Goal: Task Accomplishment & Management: Manage account settings

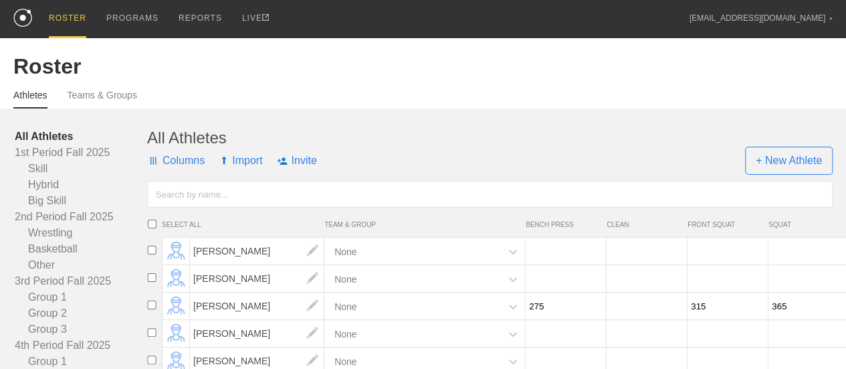
click at [250, 207] on input "text" at bounding box center [490, 194] width 686 height 27
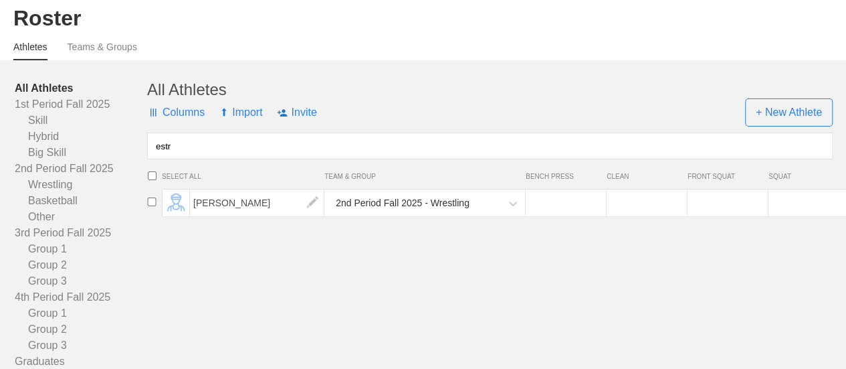
scroll to position [134, 0]
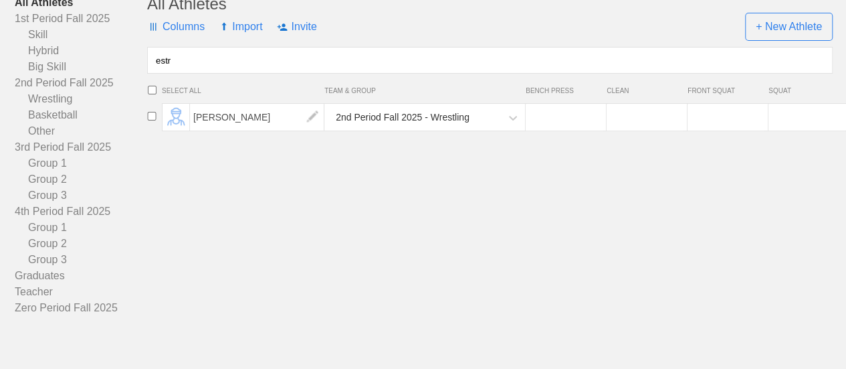
type input "estr"
click at [561, 130] on input "number" at bounding box center [564, 117] width 77 height 26
type input "105"
click at [638, 130] on input "number" at bounding box center [645, 117] width 77 height 26
type input "105"
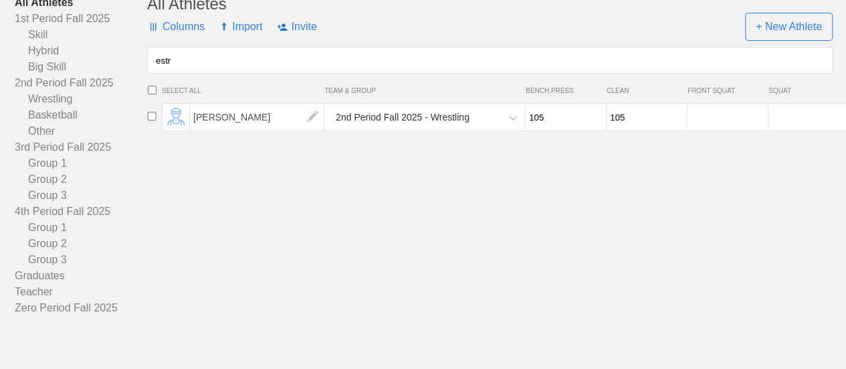
click at [724, 130] on input "number" at bounding box center [726, 117] width 77 height 26
type input "145"
click at [808, 130] on input "number" at bounding box center [807, 117] width 77 height 26
type input "150"
click at [217, 64] on input "estr" at bounding box center [490, 60] width 686 height 27
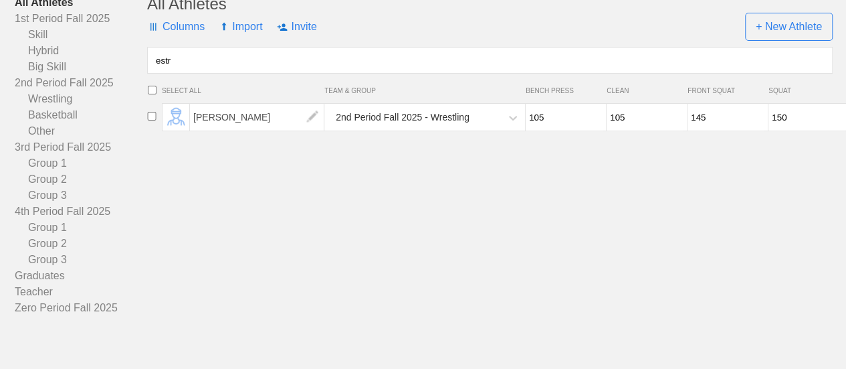
click at [217, 64] on input "estr" at bounding box center [490, 60] width 686 height 27
type input "cla"
click at [567, 130] on input "number" at bounding box center [564, 117] width 77 height 26
type input "95"
click at [615, 126] on input "number" at bounding box center [645, 117] width 77 height 26
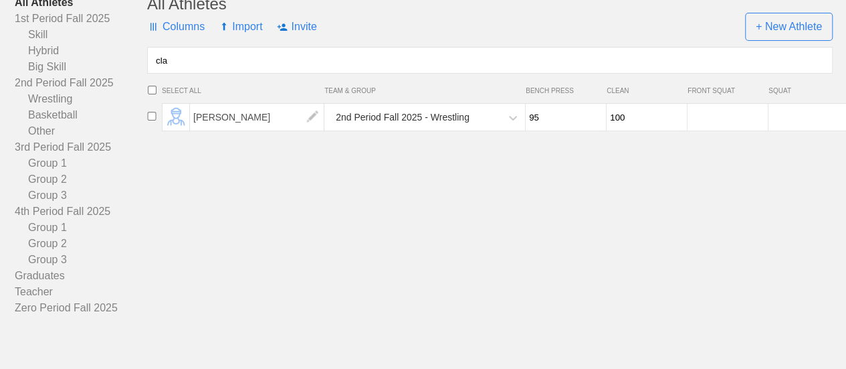
type input "100"
click at [718, 124] on input "number" at bounding box center [726, 117] width 77 height 26
type input "100"
click at [803, 130] on input "number" at bounding box center [807, 117] width 77 height 26
type input "115"
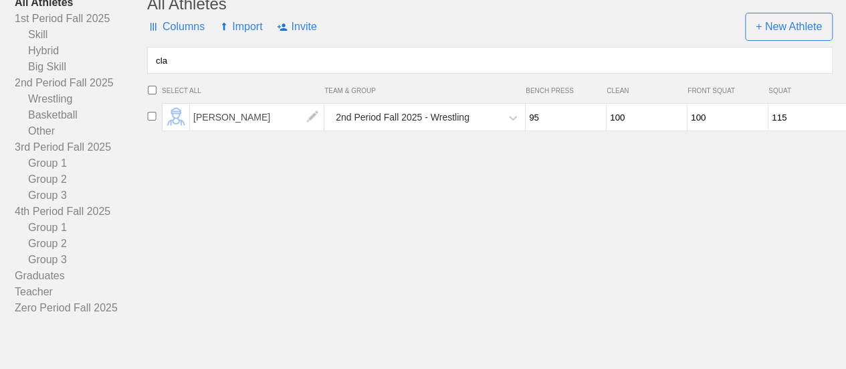
click at [619, 210] on div "All Athletes Columns Import Invite + New Athlete cla SELECT ALL TEAM & GROUP BE…" at bounding box center [490, 155] width 686 height 321
drag, startPoint x: 169, startPoint y: 72, endPoint x: 144, endPoint y: 73, distance: 24.1
click at [144, 73] on div "All Athletes 1st Period Fall 2025 Skill Hybrid Big Skill 2nd Period Fall 2025 W…" at bounding box center [422, 155] width 819 height 321
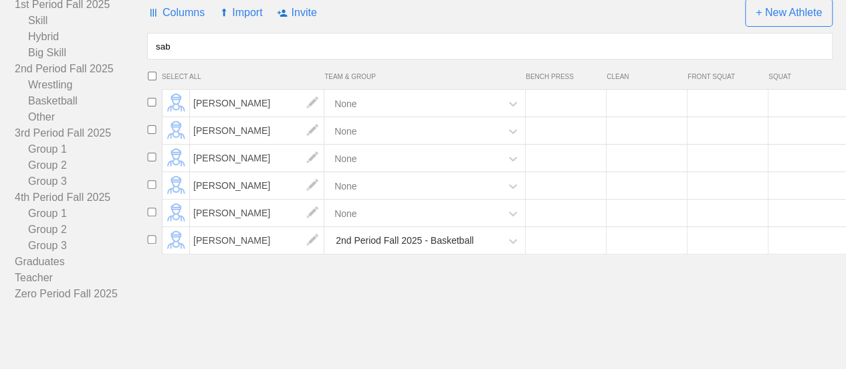
scroll to position [159, 0]
type input "sab"
click at [561, 238] on input "number" at bounding box center [564, 240] width 77 height 26
type input "95"
click at [634, 248] on input "number" at bounding box center [645, 240] width 77 height 26
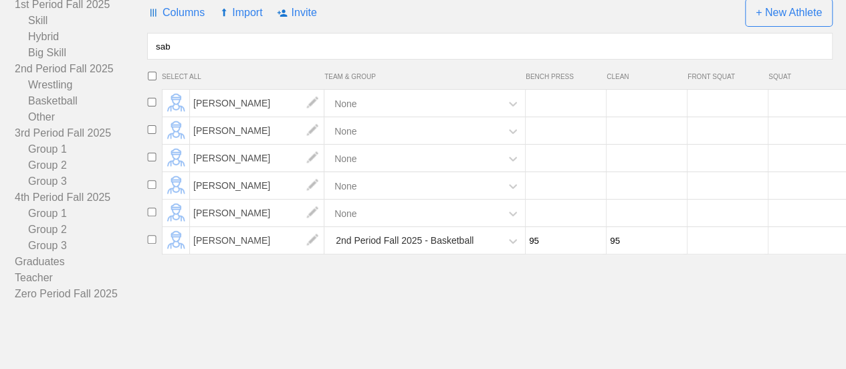
type input "95"
click at [720, 245] on input "number" at bounding box center [726, 240] width 77 height 26
type input "100"
click at [794, 237] on input "number" at bounding box center [807, 240] width 77 height 26
type input "115"
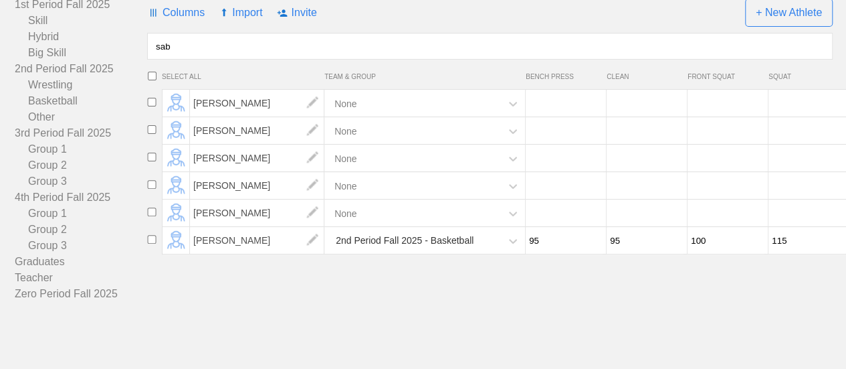
click at [661, 325] on html "ROSTER PROGRAMS REPORTS LIVE [EMAIL_ADDRESS][DOMAIN_NAME] ▼ Settings Logout Ros…" at bounding box center [423, 110] width 846 height 516
drag, startPoint x: 209, startPoint y: 47, endPoint x: 146, endPoint y: 41, distance: 63.2
click at [146, 41] on div "All Athletes 1st Period Fall 2025 Skill Hybrid Big Skill 2nd Period Fall 2025 W…" at bounding box center [422, 141] width 819 height 321
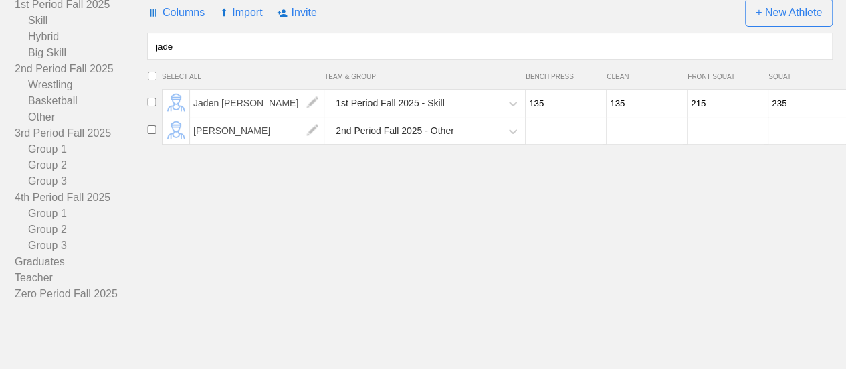
type input "jade"
click at [559, 132] on input "number" at bounding box center [564, 131] width 77 height 26
type input "95"
click at [624, 128] on input "number" at bounding box center [645, 131] width 77 height 26
type input "100"
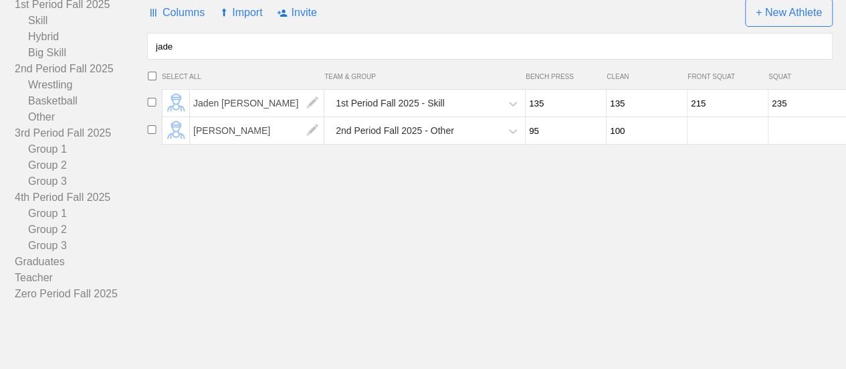
click at [711, 138] on input "number" at bounding box center [726, 131] width 77 height 26
type input "100"
click at [779, 128] on input "number" at bounding box center [807, 131] width 77 height 26
type input "115"
click at [697, 243] on div "All Athletes Columns Import Invite + New Athlete jade SELECT ALL TEAM & GROUP B…" at bounding box center [490, 141] width 686 height 321
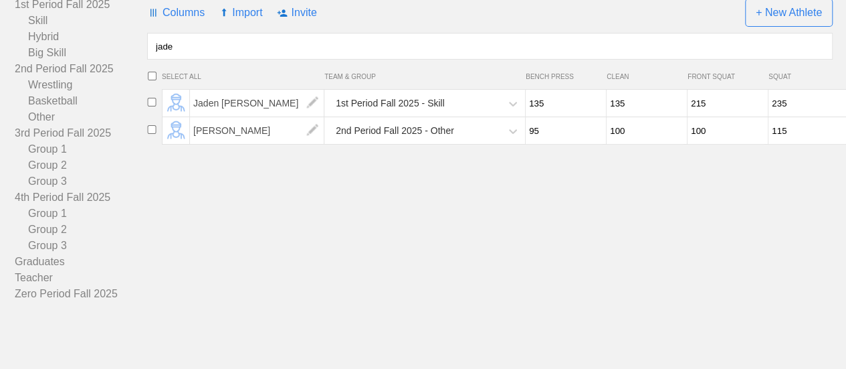
drag, startPoint x: 174, startPoint y: 47, endPoint x: 151, endPoint y: 47, distance: 23.4
click at [151, 47] on input "jade" at bounding box center [490, 46] width 686 height 27
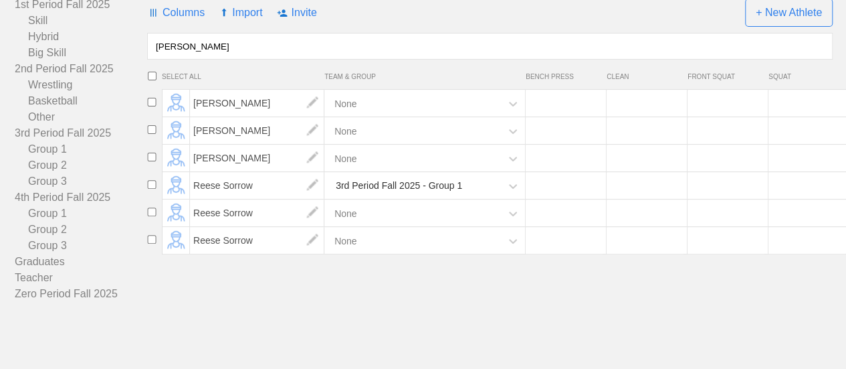
type input "[PERSON_NAME]"
click at [560, 102] on input "number" at bounding box center [564, 103] width 77 height 26
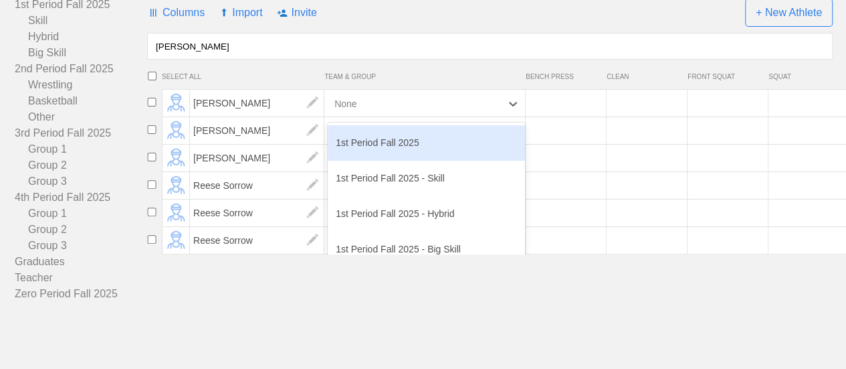
click at [446, 107] on div "None" at bounding box center [414, 103] width 173 height 27
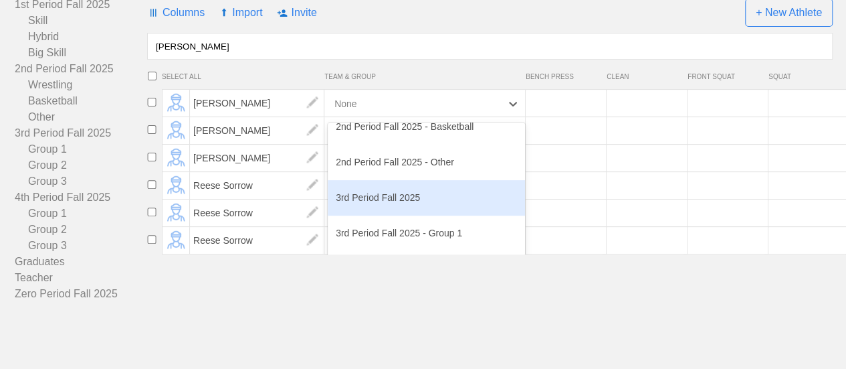
scroll to position [201, 0]
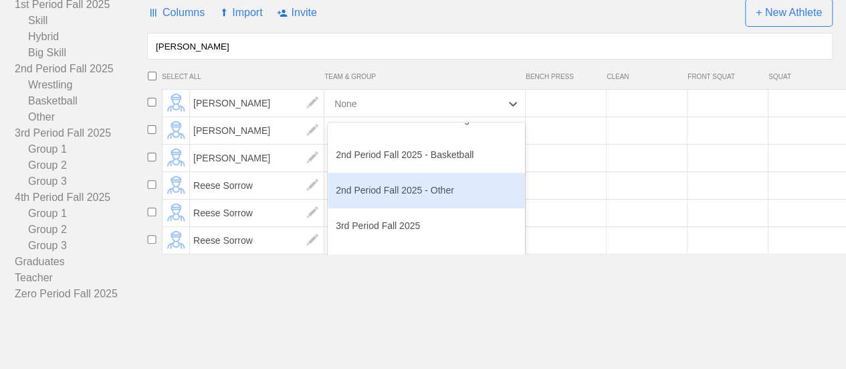
click at [429, 188] on div "2nd Period Fall 2025 - Other" at bounding box center [426, 190] width 197 height 35
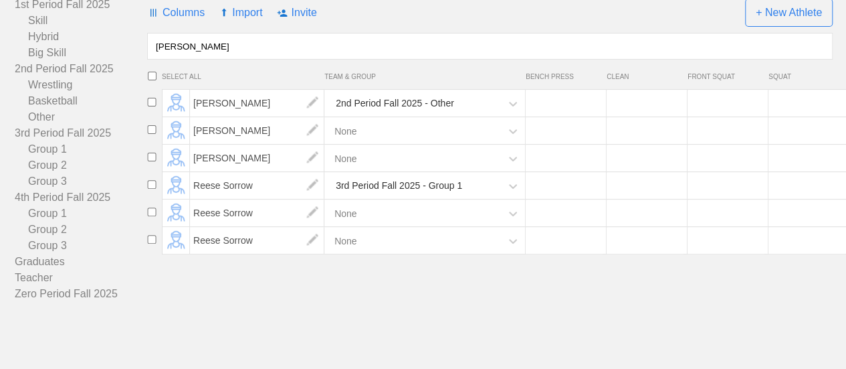
click at [565, 102] on input "number" at bounding box center [564, 103] width 77 height 26
type input "115"
click at [621, 104] on input "number" at bounding box center [645, 103] width 77 height 26
type input "115"
click at [704, 106] on input "number" at bounding box center [726, 103] width 77 height 26
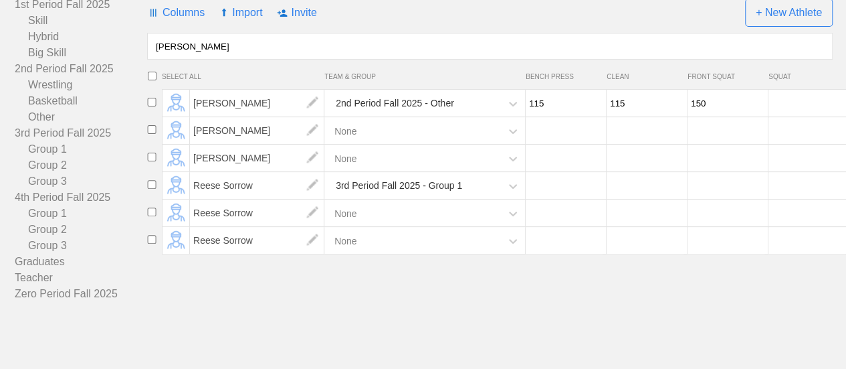
type input "150"
click at [794, 104] on input "number" at bounding box center [807, 103] width 77 height 26
type input "185"
click at [391, 335] on html "ROSTER PROGRAMS REPORTS LIVE [EMAIL_ADDRESS][DOMAIN_NAME] ▼ Settings Logout Ros…" at bounding box center [423, 110] width 846 height 516
click at [151, 130] on input "checkbox" at bounding box center [152, 129] width 20 height 9
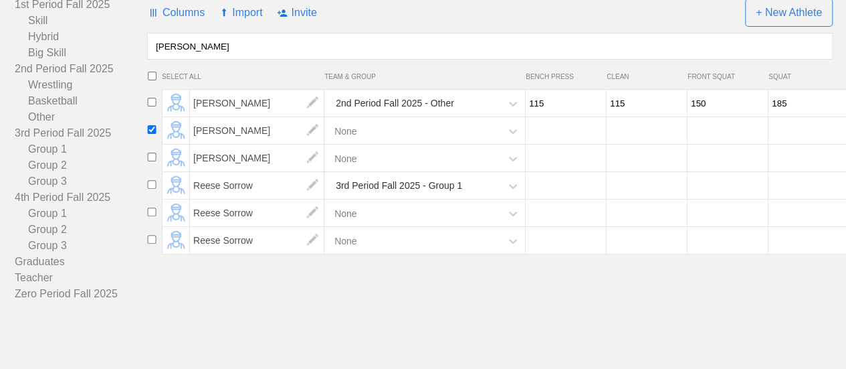
checkbox input "true"
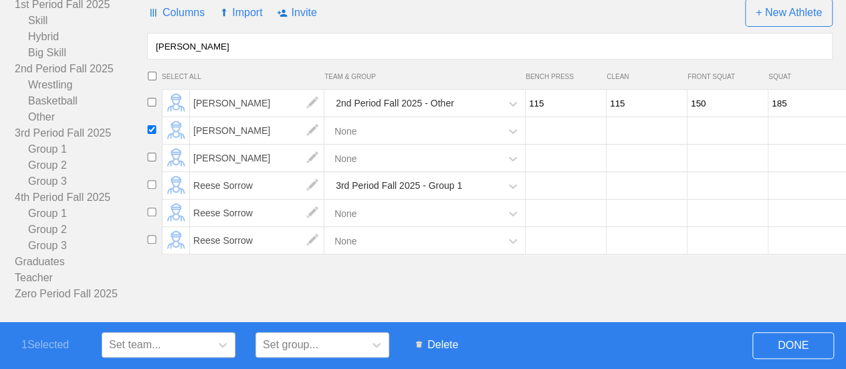
click at [153, 159] on input "checkbox" at bounding box center [152, 157] width 20 height 9
checkbox input "true"
click at [440, 346] on span "Delete" at bounding box center [437, 344] width 56 height 25
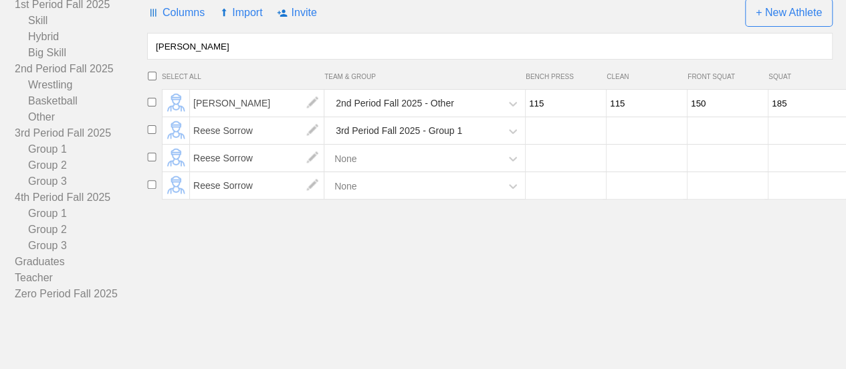
drag, startPoint x: 211, startPoint y: 50, endPoint x: 154, endPoint y: 46, distance: 57.7
click at [154, 46] on input "[PERSON_NAME]" at bounding box center [490, 46] width 686 height 27
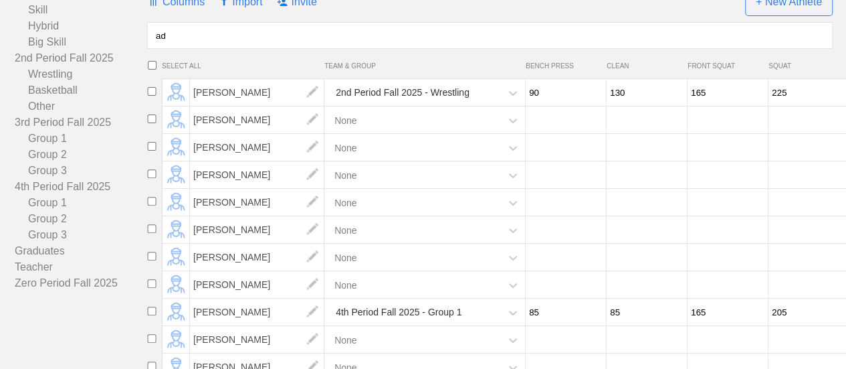
type input "a"
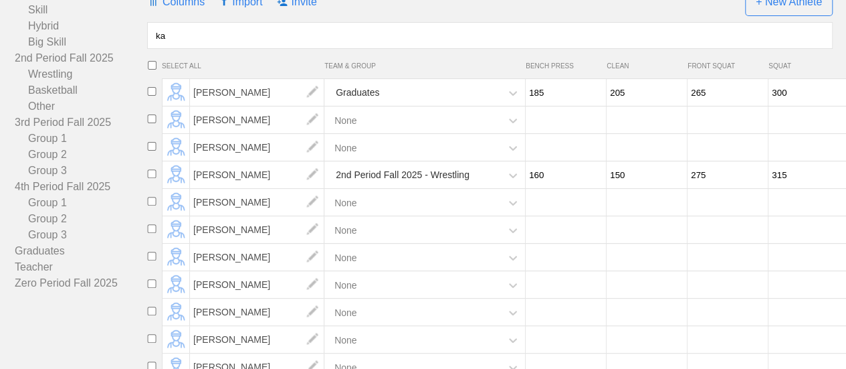
type input "k"
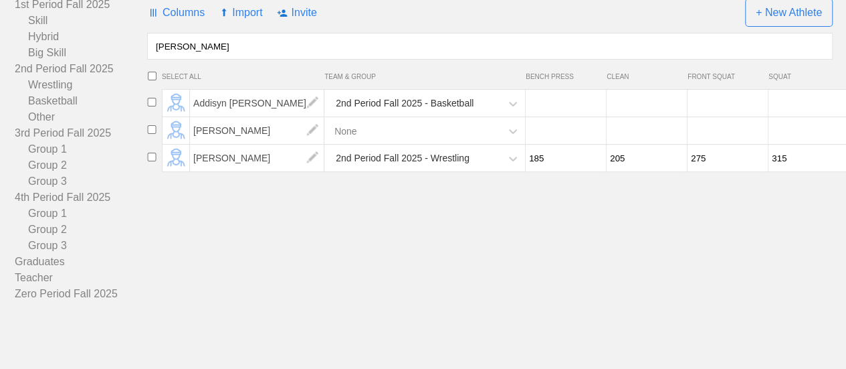
type input "[PERSON_NAME]"
click at [562, 107] on input "number" at bounding box center [564, 103] width 77 height 26
type input "100"
click at [639, 102] on input "number" at bounding box center [645, 103] width 77 height 26
type input "100"
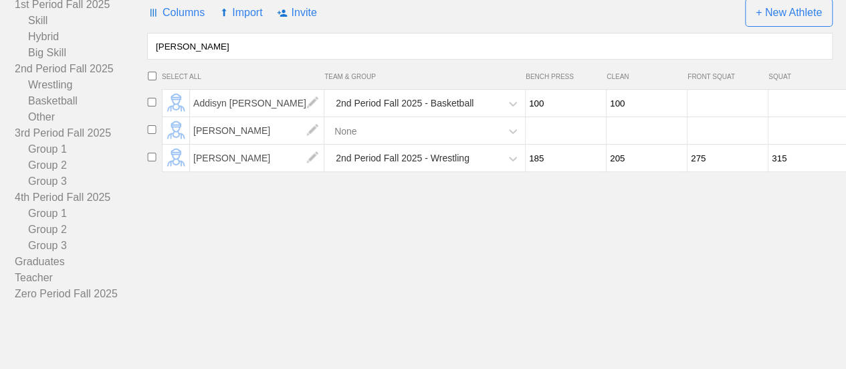
click at [718, 100] on input "number" at bounding box center [726, 103] width 77 height 26
type input "100"
click at [791, 102] on input "number" at bounding box center [807, 103] width 77 height 26
type input "115"
click at [695, 259] on div "All Athletes Columns Import Invite + New Athlete [PERSON_NAME] SELECT ALL TEAM …" at bounding box center [490, 141] width 686 height 321
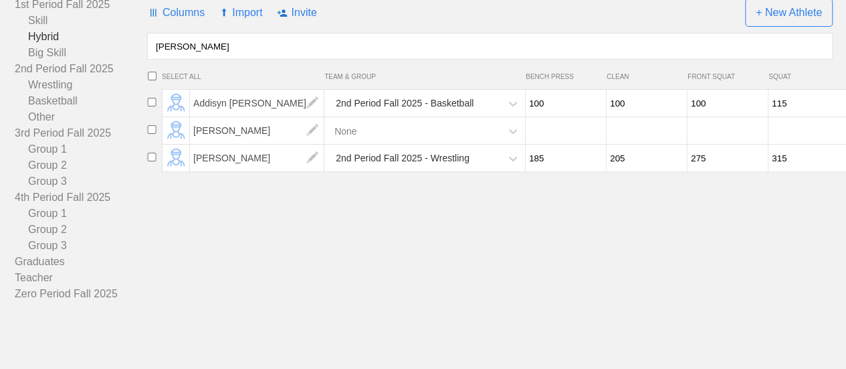
drag, startPoint x: 203, startPoint y: 46, endPoint x: 135, endPoint y: 43, distance: 68.3
click at [135, 43] on div "All Athletes 1st Period Fall 2025 Skill Hybrid Big Skill 2nd Period Fall 2025 W…" at bounding box center [422, 141] width 819 height 321
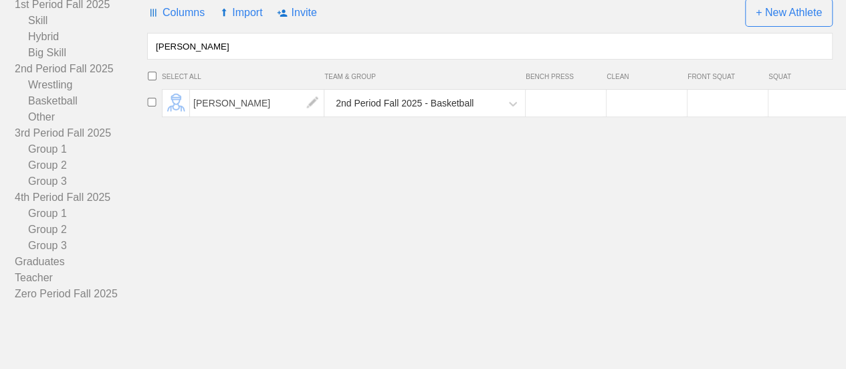
type input "[PERSON_NAME]"
click at [550, 101] on input "number" at bounding box center [564, 103] width 77 height 26
type input "70"
click at [651, 100] on input "number" at bounding box center [645, 103] width 77 height 26
type input "70"
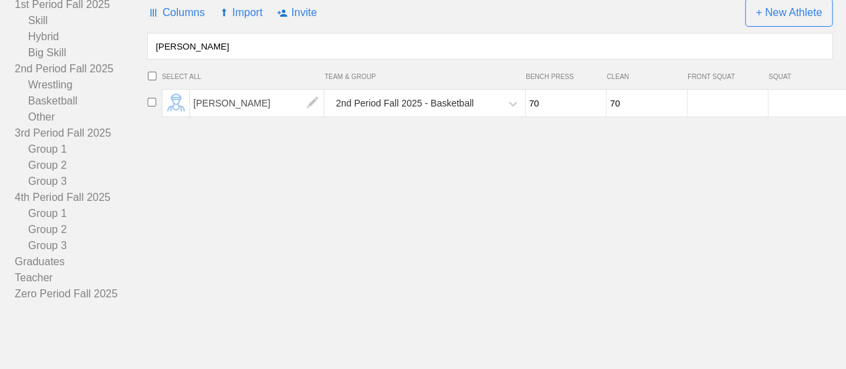
click at [714, 105] on input "number" at bounding box center [726, 103] width 77 height 26
type input "100"
click at [795, 109] on input "number" at bounding box center [807, 103] width 77 height 26
type input "100"
click at [716, 185] on div "All Athletes Columns Import Invite + New Athlete [PERSON_NAME] SELECT ALL TEAM …" at bounding box center [490, 141] width 686 height 321
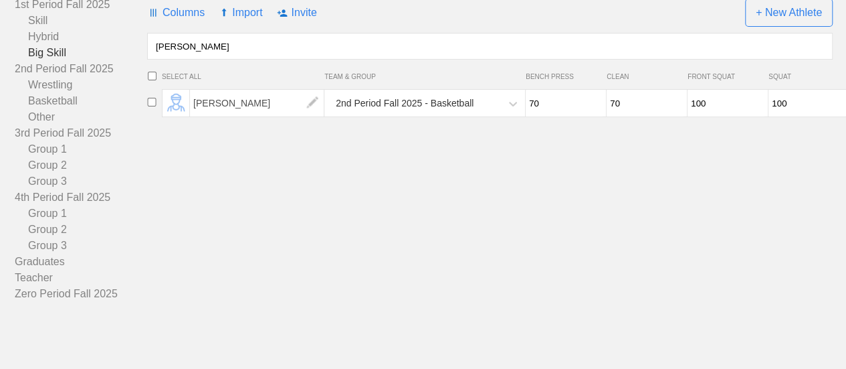
drag, startPoint x: 195, startPoint y: 45, endPoint x: 144, endPoint y: 47, distance: 50.9
click at [144, 47] on div "All Athletes 1st Period Fall 2025 Skill Hybrid Big Skill 2nd Period Fall 2025 W…" at bounding box center [422, 141] width 819 height 321
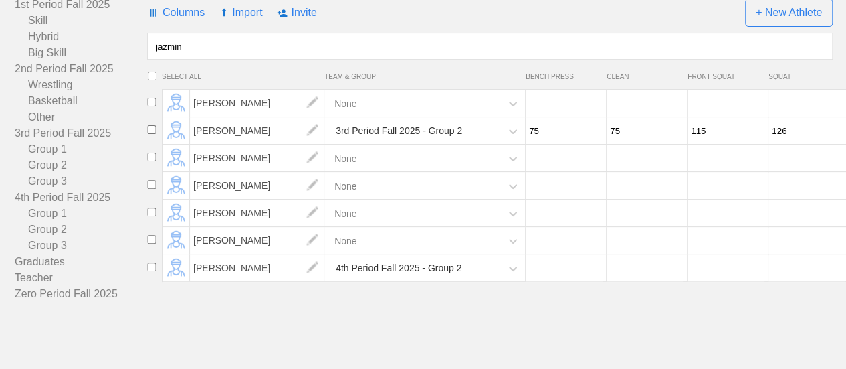
type input "jazmin"
click at [550, 272] on input "number" at bounding box center [564, 268] width 77 height 26
type input "1"
type input "100"
click at [639, 276] on input "number" at bounding box center [645, 268] width 77 height 26
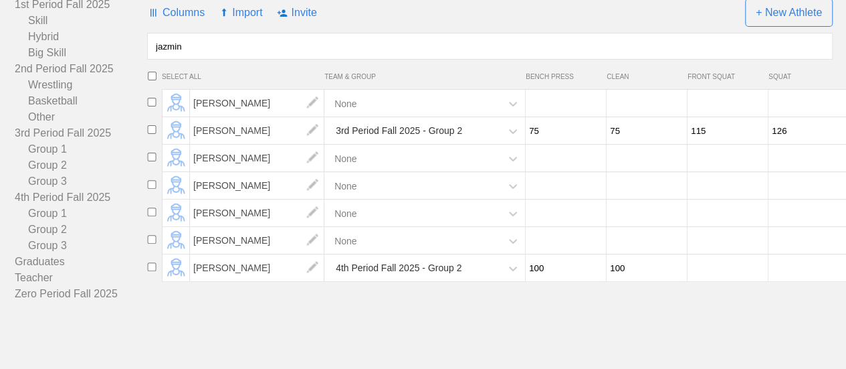
type input "100"
click at [704, 270] on input "number" at bounding box center [726, 268] width 77 height 26
type input "100"
click at [807, 271] on input "number" at bounding box center [807, 268] width 77 height 26
type input "100"
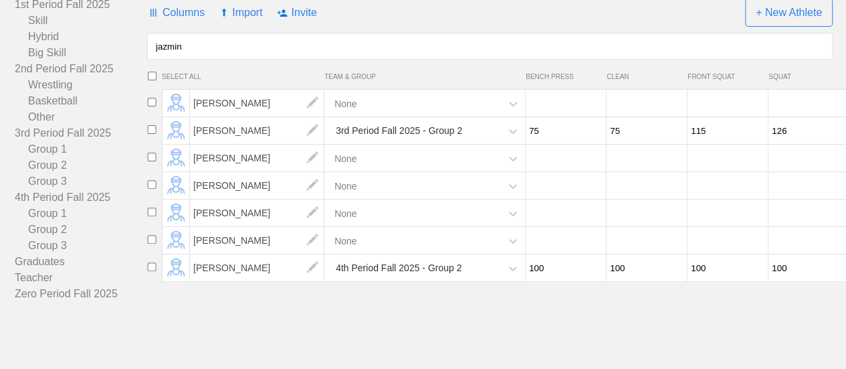
click at [569, 329] on html "ROSTER PROGRAMS REPORTS LIVE [EMAIL_ADDRESS][DOMAIN_NAME] ▼ Settings Logout Ros…" at bounding box center [423, 110] width 846 height 516
drag, startPoint x: 193, startPoint y: 45, endPoint x: 146, endPoint y: 43, distance: 46.8
click at [146, 43] on div "All Athletes 1st Period Fall 2025 Skill Hybrid Big Skill 2nd Period Fall 2025 W…" at bounding box center [422, 141] width 819 height 321
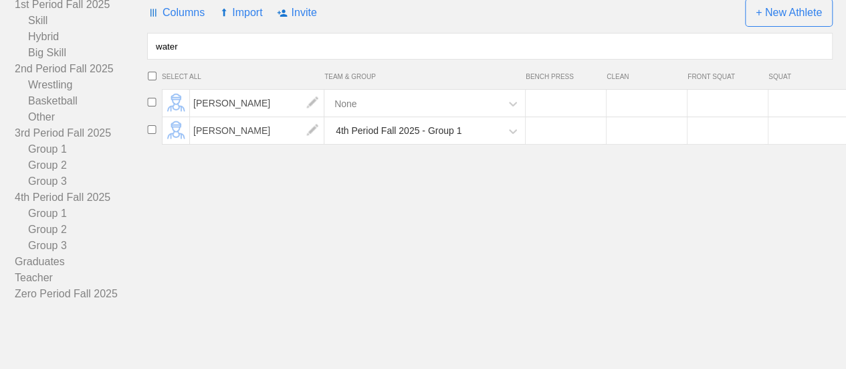
type input "water"
click at [571, 139] on input "number" at bounding box center [564, 131] width 77 height 26
type input "95"
click at [627, 126] on input "number" at bounding box center [645, 131] width 77 height 26
type input "95"
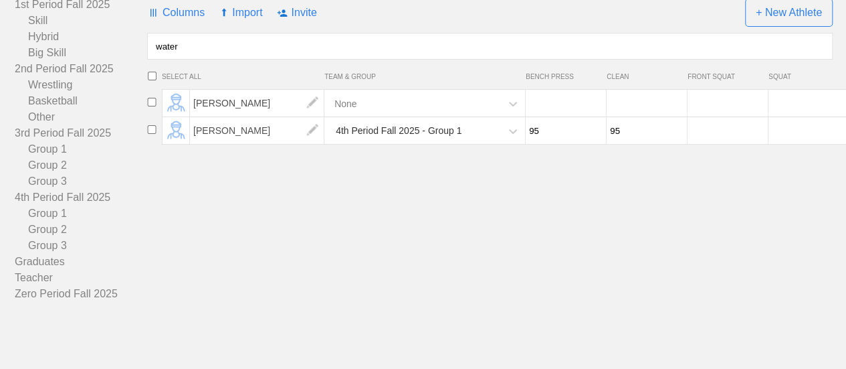
click at [724, 132] on input "number" at bounding box center [726, 131] width 77 height 26
type input "100"
click at [800, 124] on input "number" at bounding box center [807, 131] width 77 height 26
type input "115"
click at [706, 241] on div "All Athletes Columns Import Invite + New Athlete water SELECT ALL TEAM & GROUP …" at bounding box center [490, 141] width 686 height 321
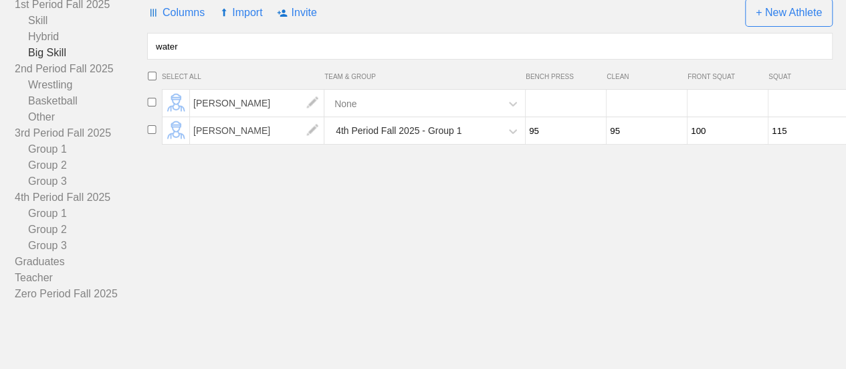
drag, startPoint x: 219, startPoint y: 47, endPoint x: 113, endPoint y: 46, distance: 106.4
click at [113, 46] on div "All Athletes 1st Period Fall 2025 Skill Hybrid Big Skill 2nd Period Fall 2025 W…" at bounding box center [422, 141] width 819 height 321
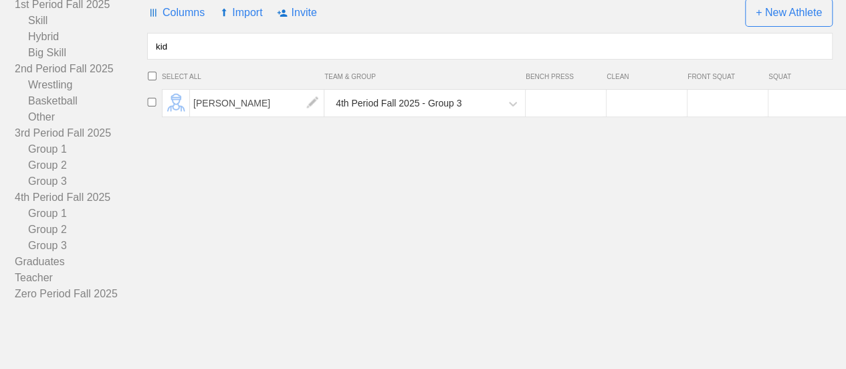
type input "kid"
click at [560, 104] on input "number" at bounding box center [564, 103] width 77 height 26
type input "75"
click at [615, 103] on input "number" at bounding box center [645, 103] width 77 height 26
type input "75"
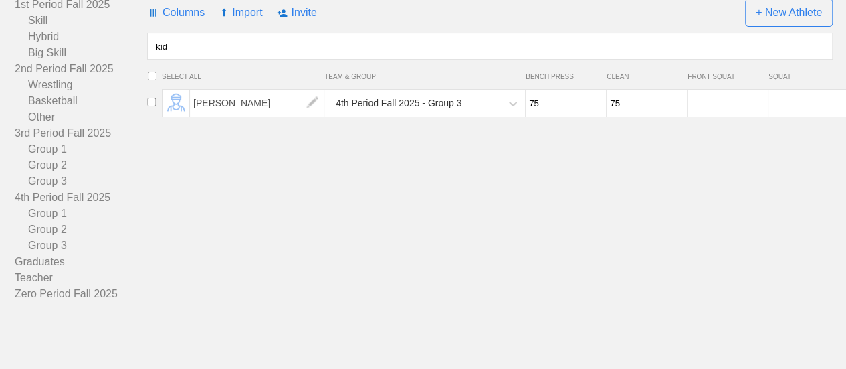
click at [702, 102] on input "number" at bounding box center [726, 103] width 77 height 26
type input "75"
click at [791, 106] on input "number" at bounding box center [807, 103] width 77 height 26
type input "95"
click at [818, 193] on div "All Athletes Columns Import Invite + New Athlete kid SELECT ALL TEAM & GROUP BE…" at bounding box center [490, 141] width 686 height 321
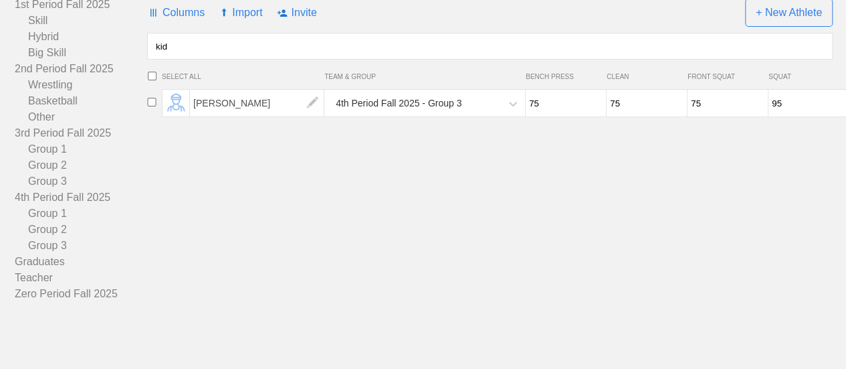
drag, startPoint x: 187, startPoint y: 47, endPoint x: 147, endPoint y: 39, distance: 40.1
click at [147, 39] on input "kid" at bounding box center [490, 46] width 686 height 27
type input "bril"
click at [546, 105] on input "number" at bounding box center [564, 103] width 77 height 26
type input "75"
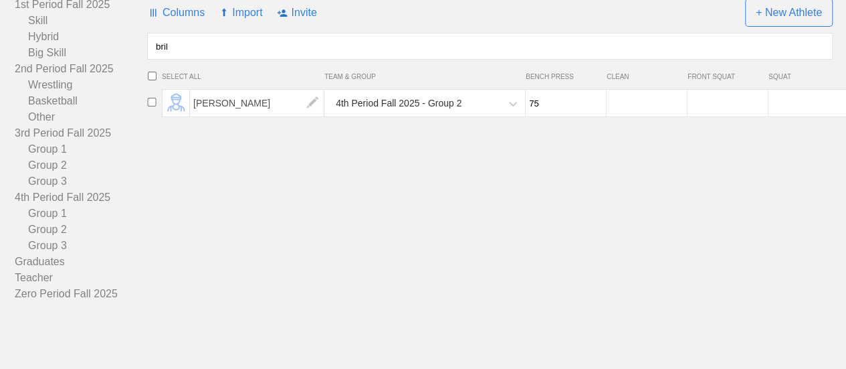
click at [626, 108] on input "number" at bounding box center [645, 103] width 77 height 26
type input "75"
click at [719, 104] on input "number" at bounding box center [726, 103] width 77 height 26
type input "1"
type input "75"
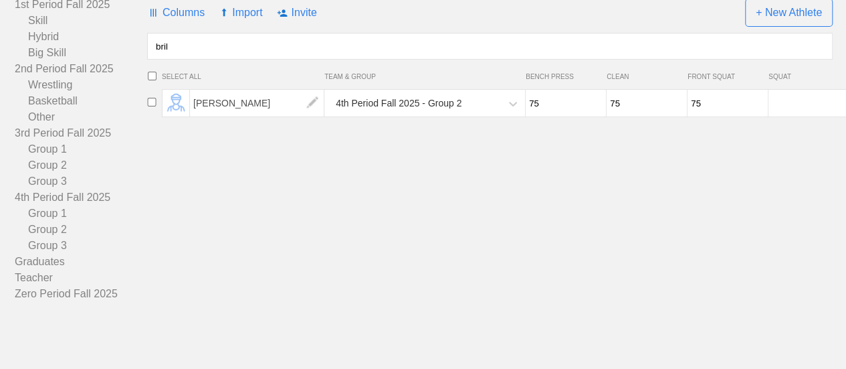
click at [781, 105] on input "number" at bounding box center [807, 103] width 77 height 26
type input "100"
click at [246, 192] on div "All Athletes Columns Import Invite + New Athlete bril SELECT ALL TEAM & GROUP B…" at bounding box center [490, 141] width 686 height 321
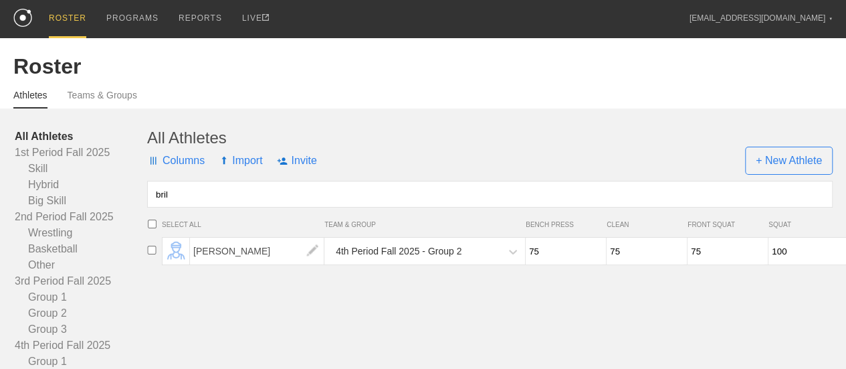
click at [161, 18] on link "PROGRAMS" at bounding box center [132, 18] width 72 height 36
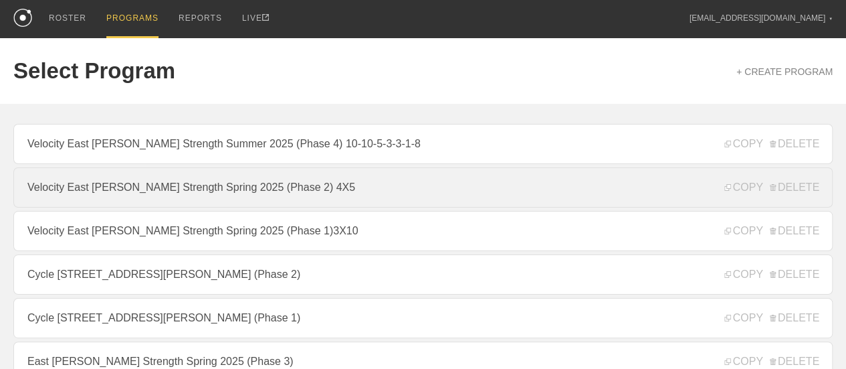
click at [401, 195] on link "Velocity East [PERSON_NAME] Strength Spring 2025 (Phase 2) 4X5" at bounding box center [422, 187] width 819 height 40
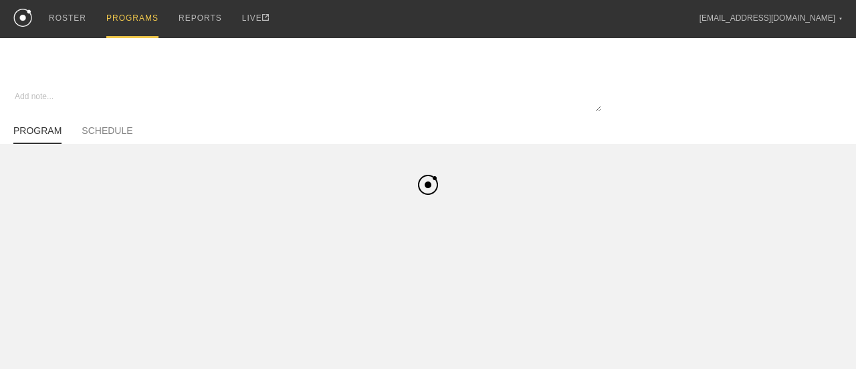
type textarea "x"
type input "Velocity East [PERSON_NAME] Strength Spring 2025 (Phase 2) 4X5"
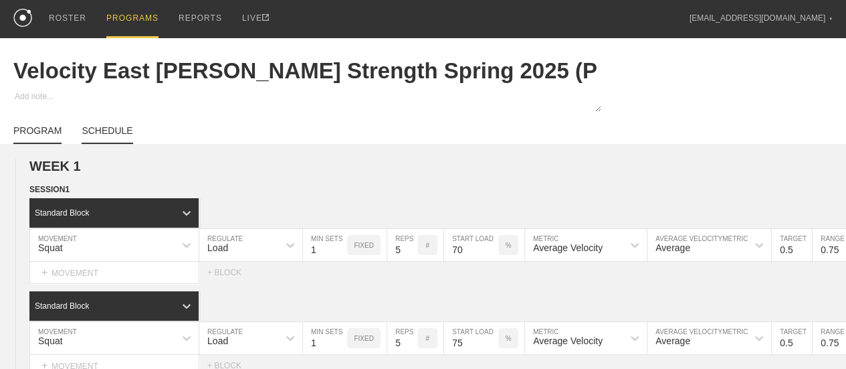
click at [122, 135] on link "SCHEDULE" at bounding box center [107, 134] width 51 height 19
type textarea "x"
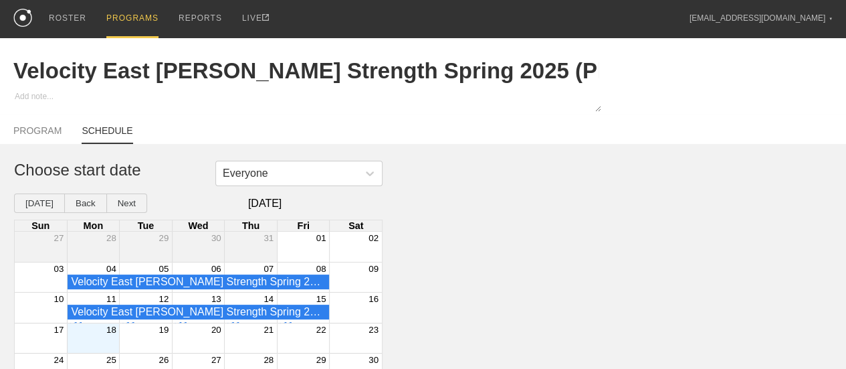
scroll to position [56, 0]
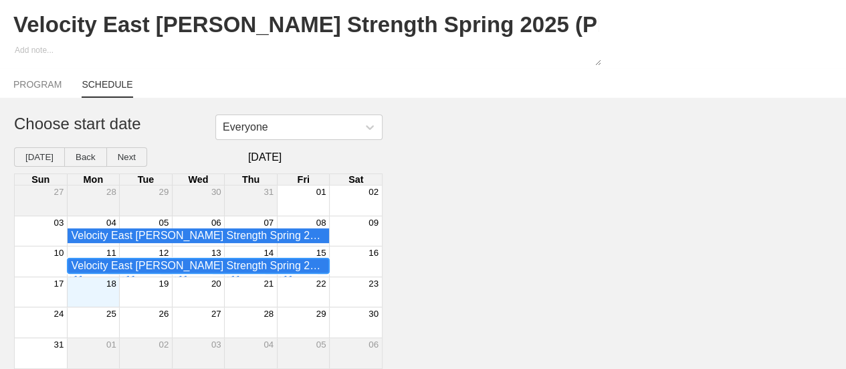
click at [138, 262] on div "Velocity East [PERSON_NAME] Strength Spring 2025 (Phase 2) 4X5 - 1st Period Fal…" at bounding box center [198, 266] width 254 height 12
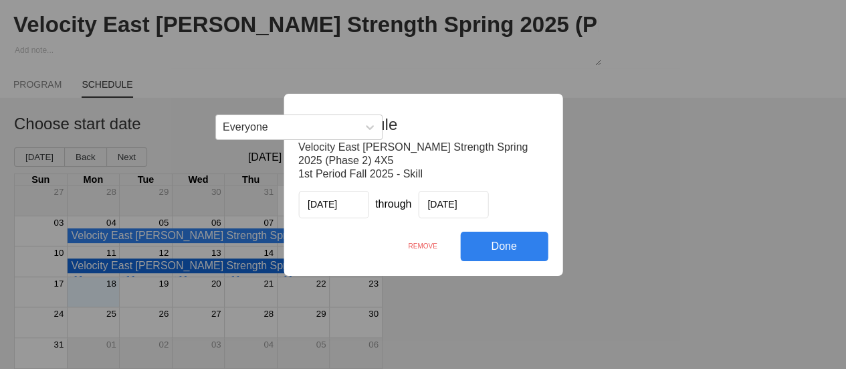
click at [419, 248] on div "REMOVE" at bounding box center [422, 245] width 75 height 29
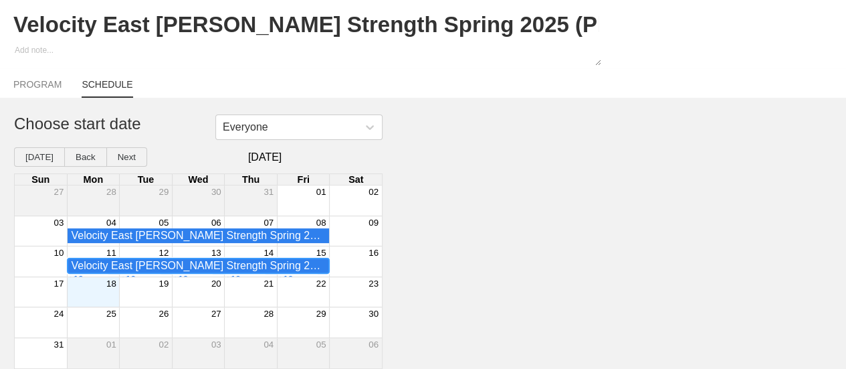
click at [232, 264] on div "Velocity East [PERSON_NAME] Strength Spring 2025 (Phase 2) 4X5 - 1st Period Fal…" at bounding box center [198, 266] width 254 height 12
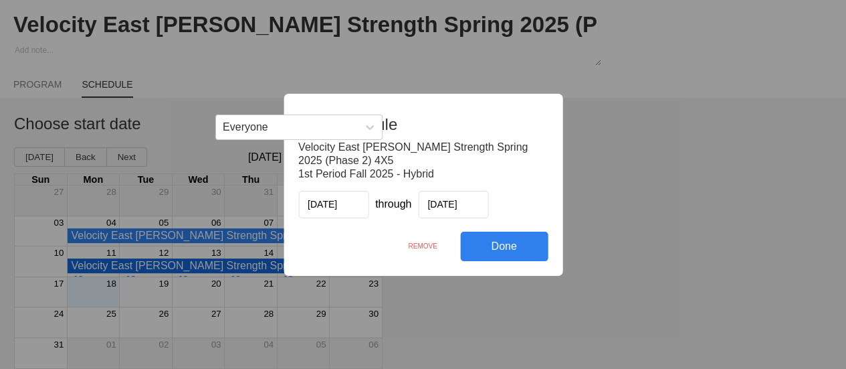
click at [427, 247] on div "REMOVE" at bounding box center [422, 245] width 75 height 29
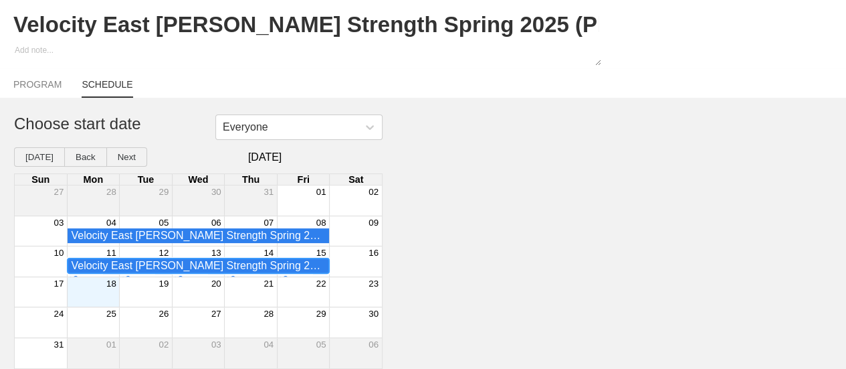
click at [201, 266] on div "Velocity East [PERSON_NAME] Strength Spring 2025 (Phase 2) 4X5 - 1st Period Fal…" at bounding box center [198, 266] width 254 height 12
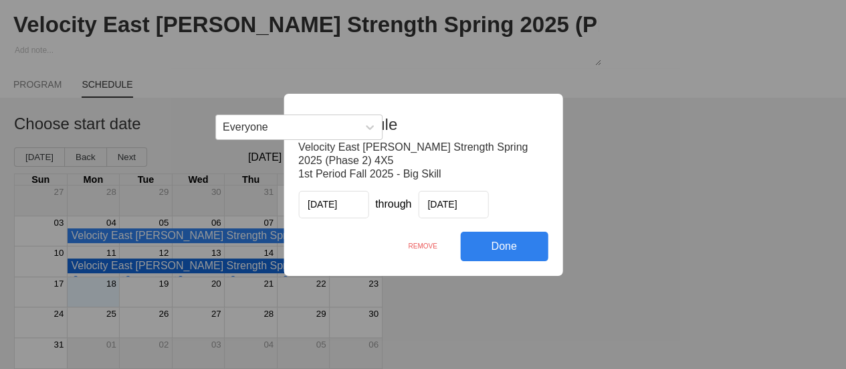
click at [428, 244] on div "REMOVE" at bounding box center [422, 245] width 75 height 29
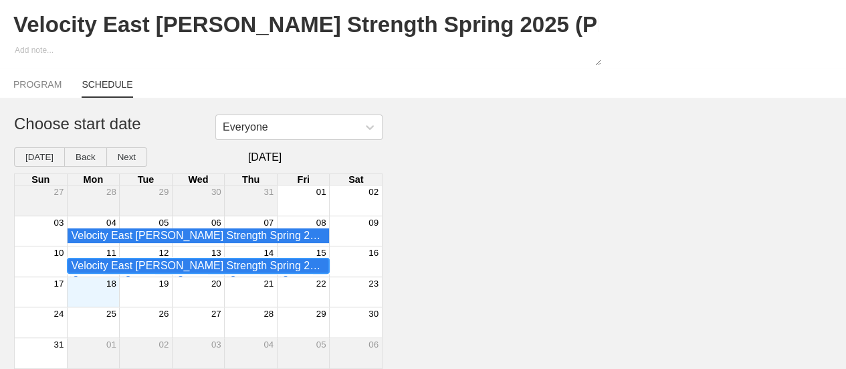
click at [204, 267] on div "Velocity East [PERSON_NAME] Strength Spring 2025 (Phase 2) 4X5 - 2nd Period Fal…" at bounding box center [198, 266] width 254 height 12
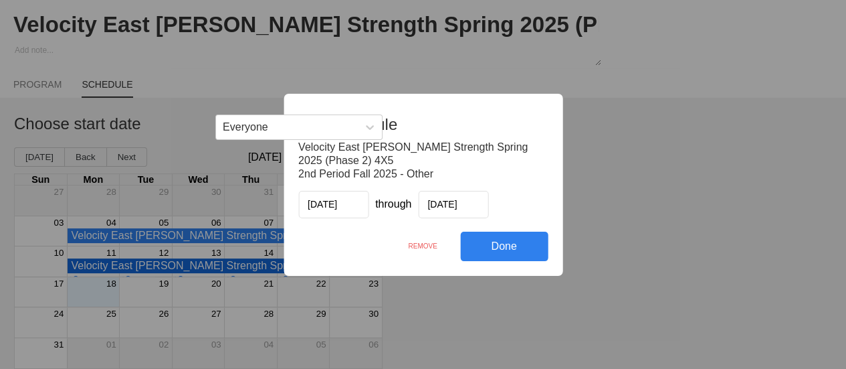
click at [423, 248] on div "REMOVE" at bounding box center [422, 245] width 75 height 29
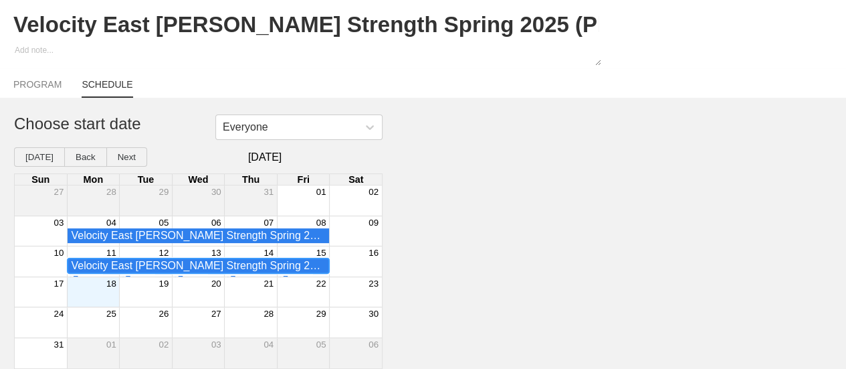
click at [190, 268] on div "Velocity East [PERSON_NAME] Strength Spring 2025 (Phase 2) 4X5 - 3rd Period Fal…" at bounding box center [198, 266] width 254 height 12
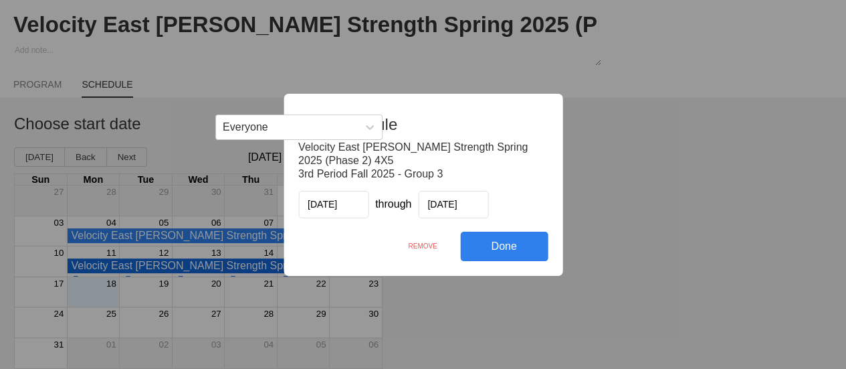
click at [423, 248] on div "REMOVE" at bounding box center [422, 245] width 75 height 29
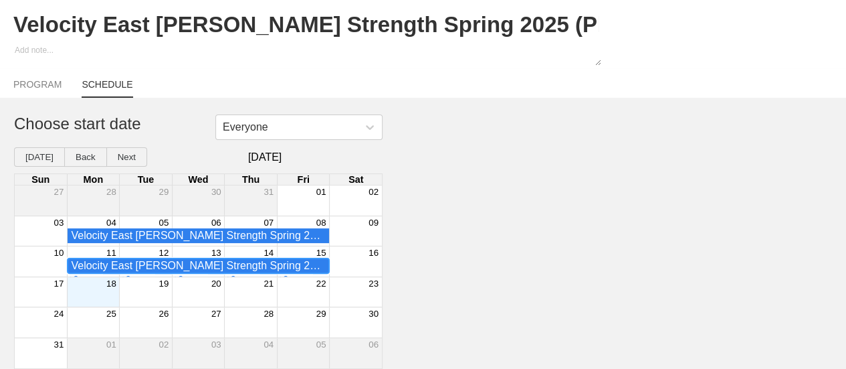
click at [231, 266] on div "Velocity East [PERSON_NAME] Strength Spring 2025 (Phase 1)3X10 - 2nd Period Fal…" at bounding box center [198, 266] width 254 height 12
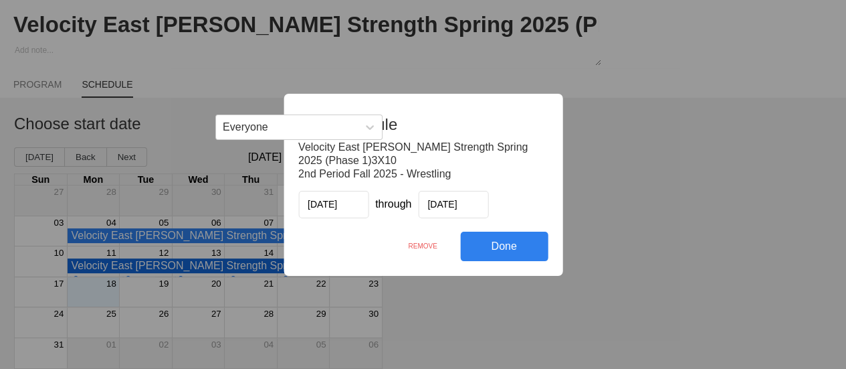
click at [425, 248] on div "REMOVE" at bounding box center [422, 245] width 75 height 29
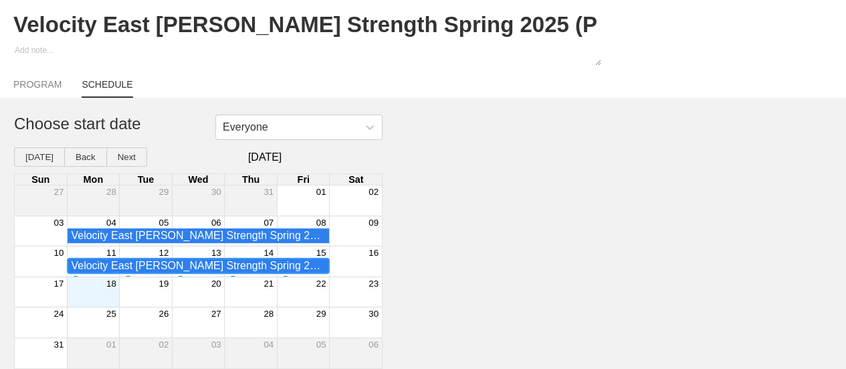
click at [231, 266] on div "Velocity East [PERSON_NAME] Strength Spring 2025 (Phase 1)3X10 - 2nd Period Fal…" at bounding box center [198, 266] width 254 height 12
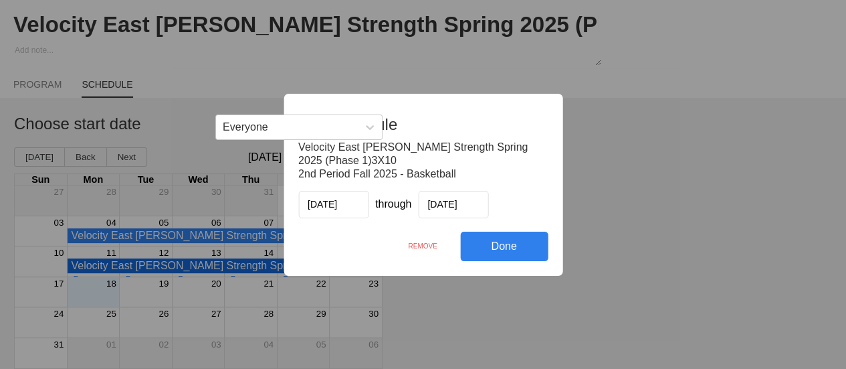
click at [429, 246] on div "REMOVE" at bounding box center [422, 245] width 75 height 29
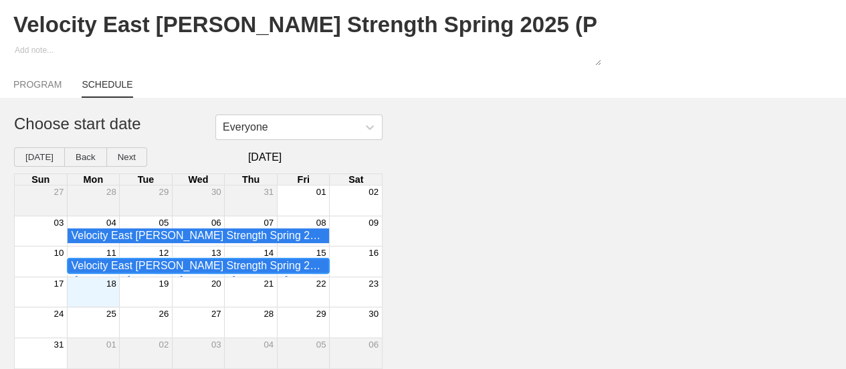
click at [224, 267] on div "Velocity East [PERSON_NAME] Strength Spring 2025 (Phase 1)3X10 - 3rd Period Fal…" at bounding box center [198, 266] width 254 height 12
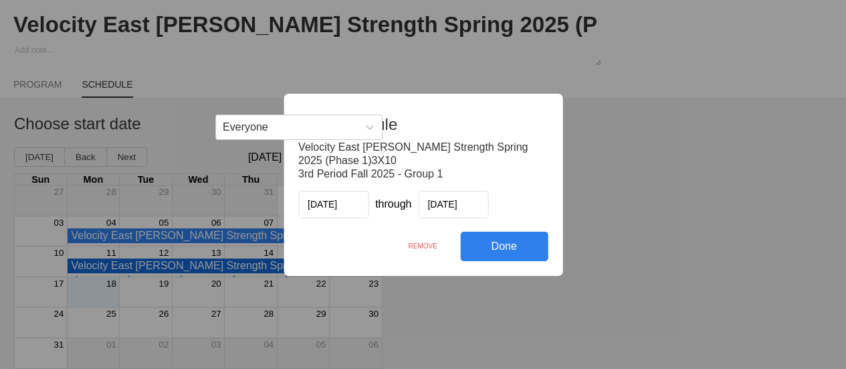
click at [437, 240] on div "REMOVE" at bounding box center [422, 245] width 75 height 29
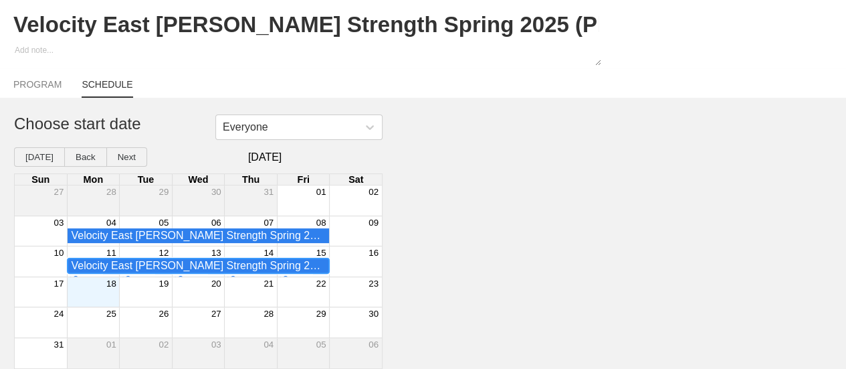
click at [231, 266] on div "Velocity East [PERSON_NAME] Strength Spring 2025 (Phase 1)3X10 - 3rd Period Fal…" at bounding box center [198, 266] width 254 height 12
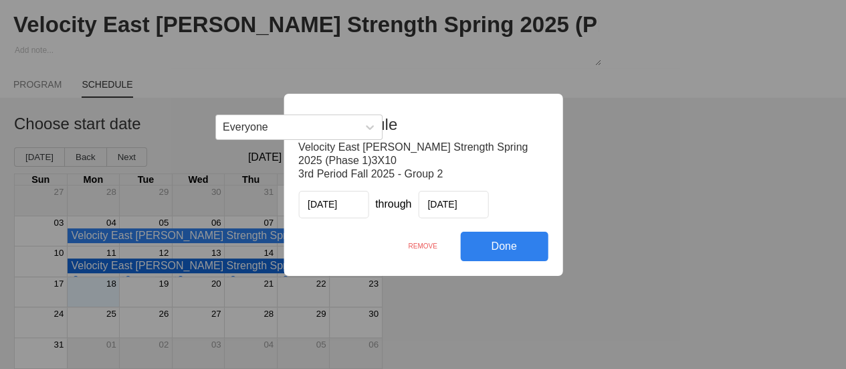
click at [425, 246] on div "REMOVE" at bounding box center [422, 245] width 75 height 29
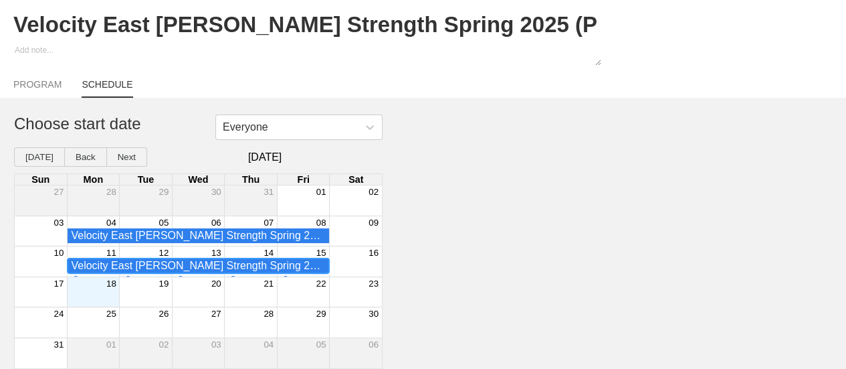
click at [228, 267] on div "Velocity East [PERSON_NAME] Strength Spring 2025 (Phase 1)3X10 - 4th Period Fal…" at bounding box center [198, 266] width 254 height 12
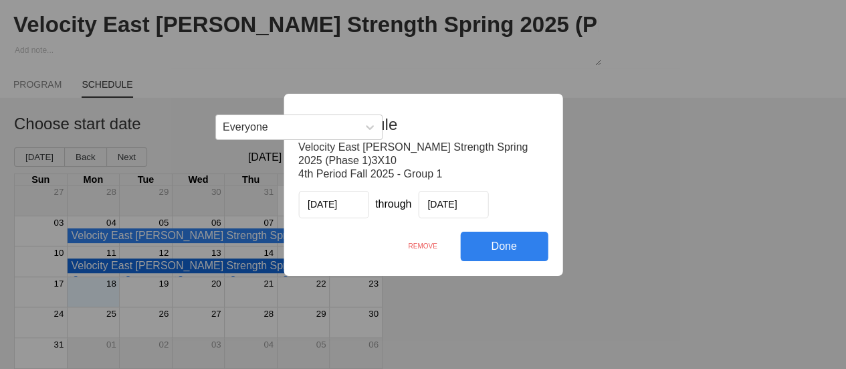
click at [429, 247] on div "REMOVE" at bounding box center [422, 245] width 75 height 29
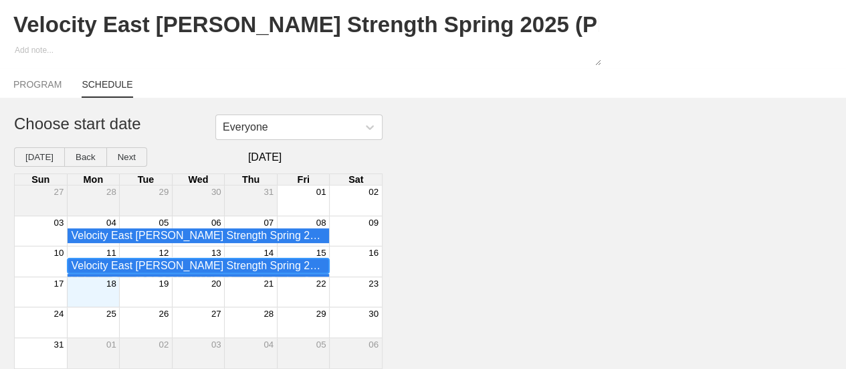
click at [217, 263] on div "Velocity East [PERSON_NAME] Strength Spring 2025 (Phase 1)3X10 - 4th Period Fal…" at bounding box center [198, 266] width 254 height 12
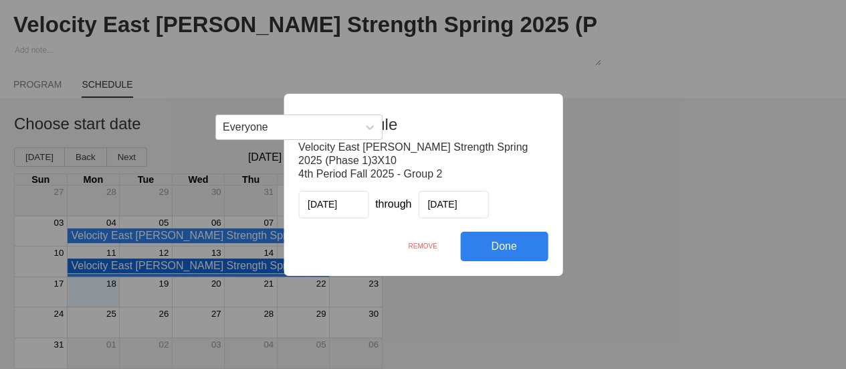
click at [436, 243] on div "REMOVE" at bounding box center [422, 245] width 75 height 29
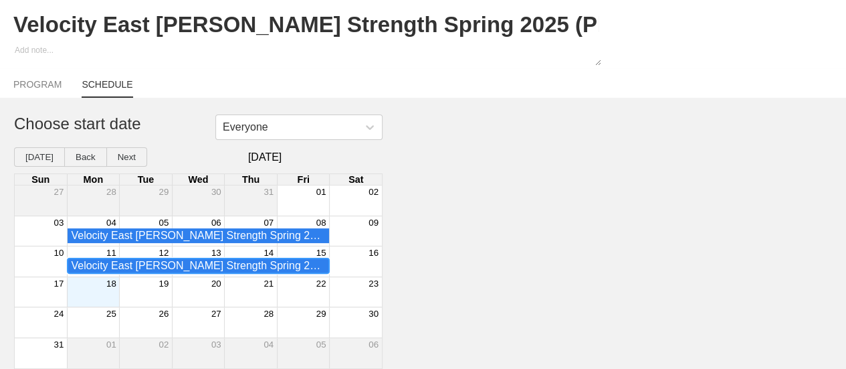
click at [260, 265] on div "Velocity East [PERSON_NAME] Strength Spring 2025 (Phase 1)3X10 - 4th Period Fal…" at bounding box center [198, 266] width 254 height 12
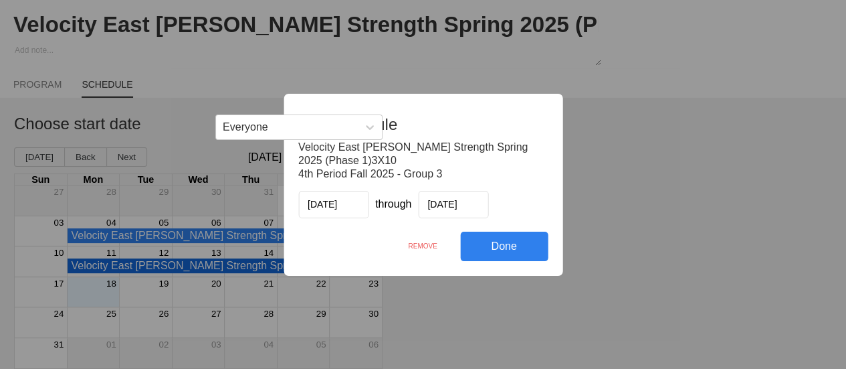
click at [415, 244] on div "REMOVE" at bounding box center [422, 245] width 75 height 29
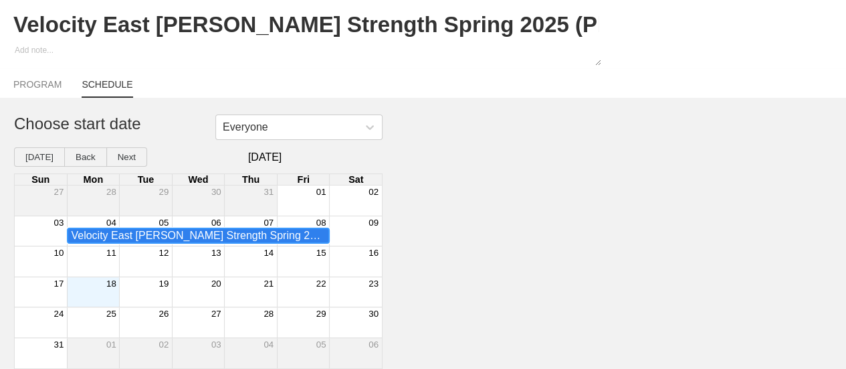
click at [225, 233] on div "Velocity East [PERSON_NAME] Strength Spring 2025 (Phase 1)3X10 - 2nd Period Fal…" at bounding box center [198, 235] width 254 height 12
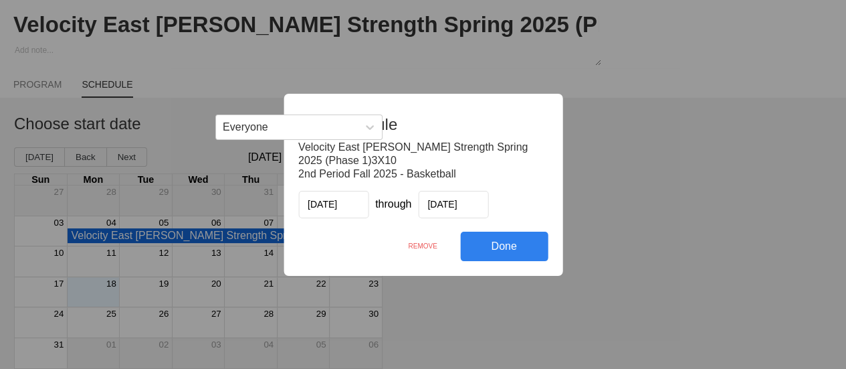
click at [433, 241] on div "REMOVE" at bounding box center [422, 245] width 75 height 29
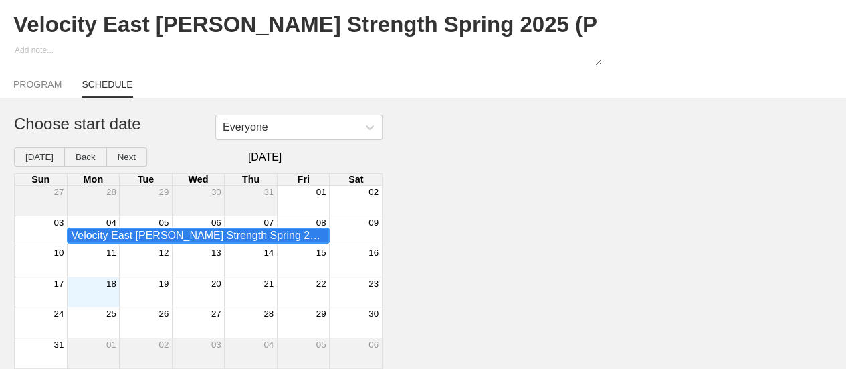
click at [239, 233] on div "Velocity East [PERSON_NAME] Strength Spring 2025 (Phase 1)3X10 - 2nd Period Fal…" at bounding box center [198, 235] width 254 height 12
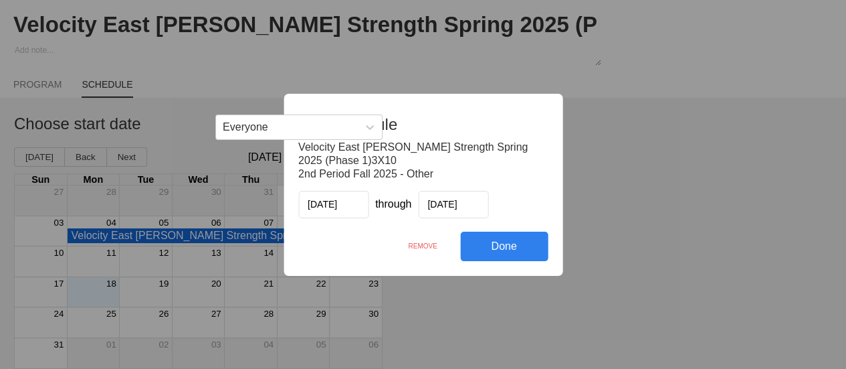
click at [417, 244] on div "REMOVE" at bounding box center [422, 245] width 75 height 29
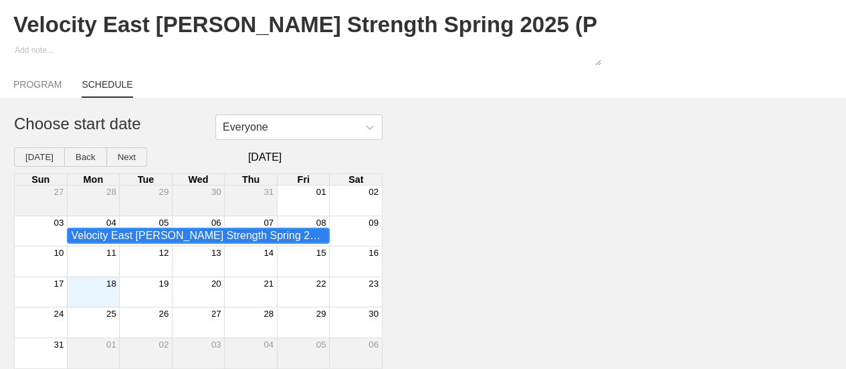
click at [245, 235] on div "Velocity East [PERSON_NAME] Strength Spring 2025 (Phase 1)3X10 - 3rd Period Fal…" at bounding box center [198, 235] width 254 height 12
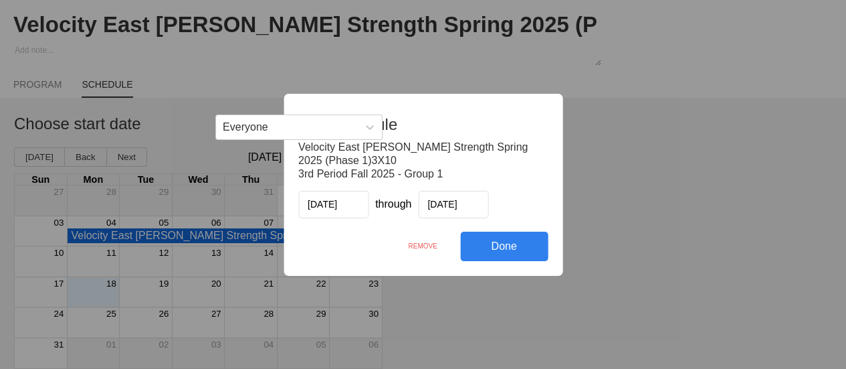
click at [419, 241] on div "REMOVE" at bounding box center [422, 245] width 75 height 29
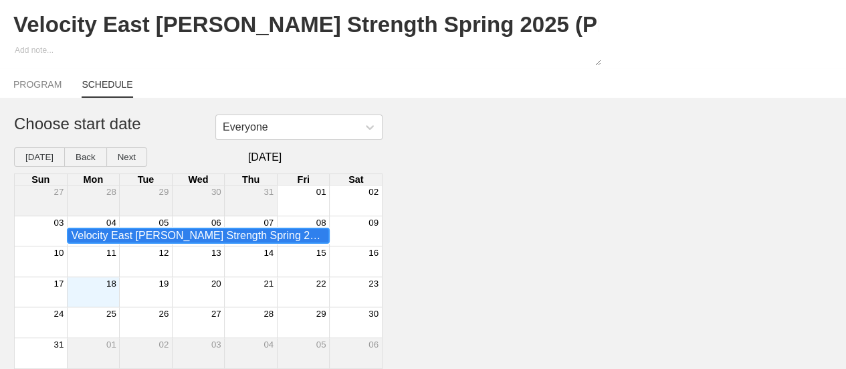
click at [207, 237] on div "Velocity East [PERSON_NAME] Strength Spring 2025 (Phase 1)3X10 - 3rd Period Fal…" at bounding box center [198, 235] width 254 height 12
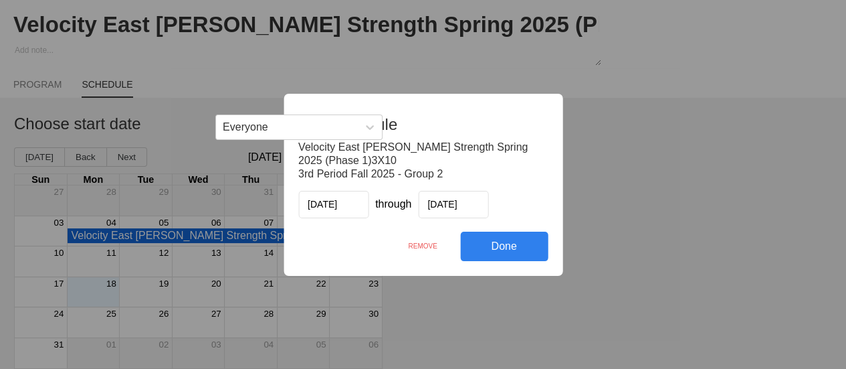
click at [421, 244] on div "REMOVE" at bounding box center [422, 245] width 75 height 29
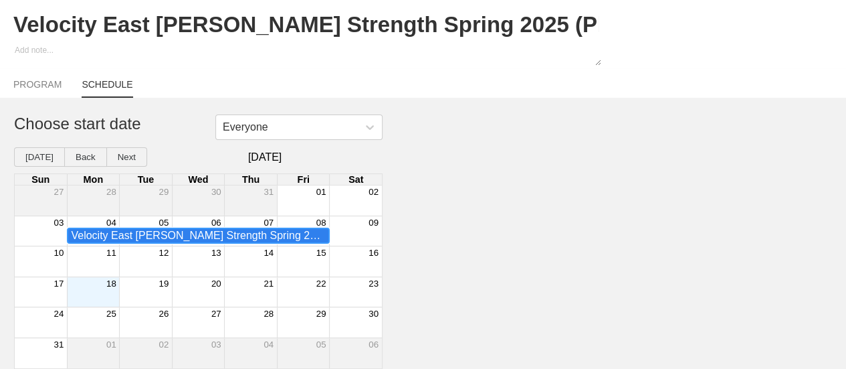
click at [254, 232] on div "Velocity East [PERSON_NAME] Strength Spring 2025 (Phase 1)3X10 - 3rd Period Fal…" at bounding box center [198, 235] width 254 height 12
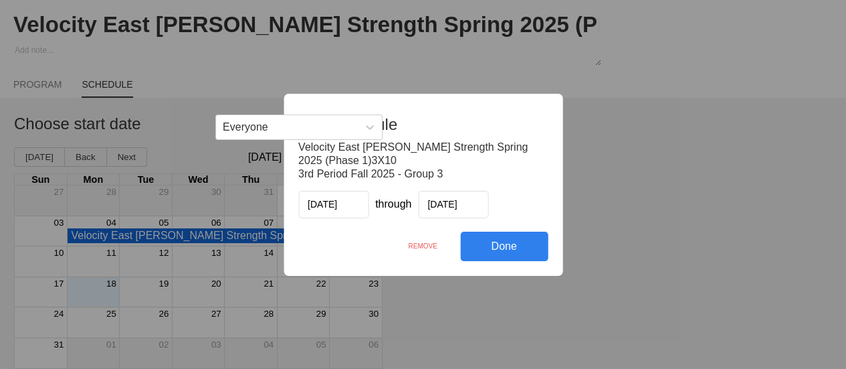
click at [418, 240] on div "REMOVE" at bounding box center [422, 245] width 75 height 29
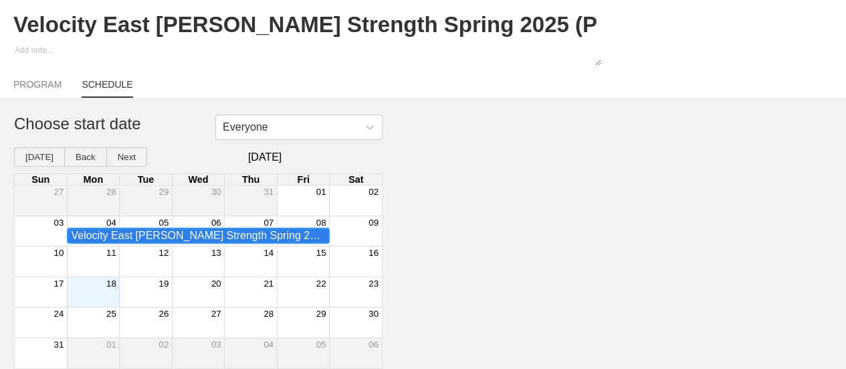
click at [248, 233] on div "Velocity East [PERSON_NAME] Strength Spring 2025 (Phase 1)3X10 - 2nd Period Fal…" at bounding box center [198, 235] width 254 height 12
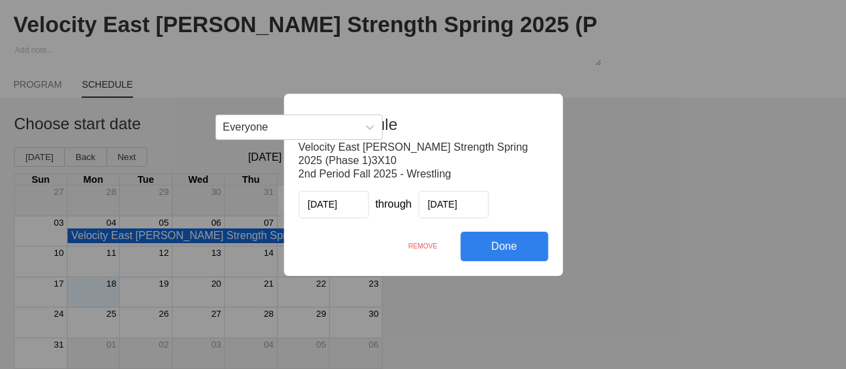
click at [424, 249] on div "REMOVE" at bounding box center [422, 245] width 75 height 29
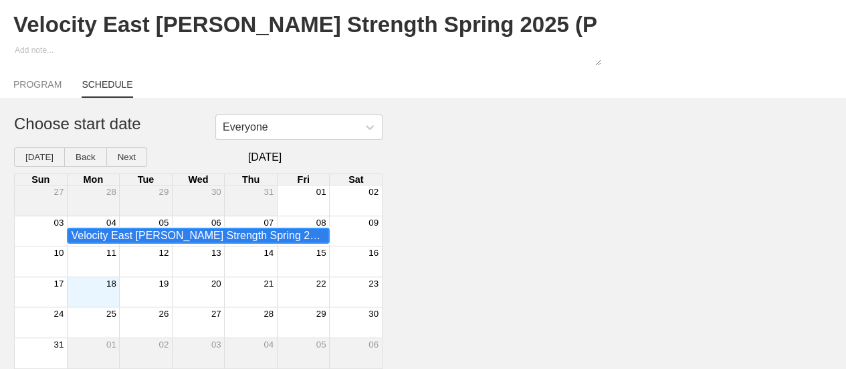
click at [231, 237] on div "Velocity East [PERSON_NAME] Strength Spring 2025 (Phase 1)3X10 - 4th Period Fal…" at bounding box center [198, 235] width 254 height 12
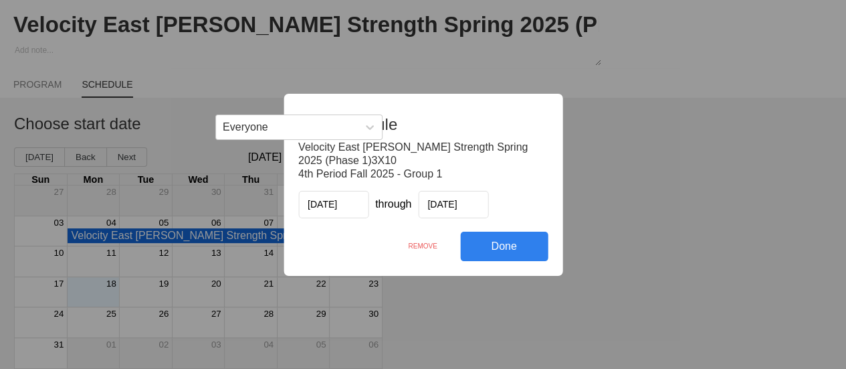
click at [411, 245] on div "REMOVE" at bounding box center [422, 245] width 75 height 29
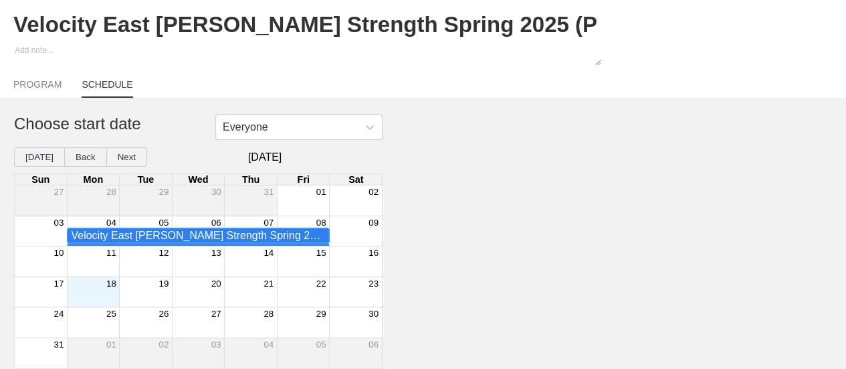
click at [249, 235] on div "Velocity East [PERSON_NAME] Strength Spring 2025 (Phase 1)3X10 - 4th Period Fal…" at bounding box center [198, 235] width 254 height 12
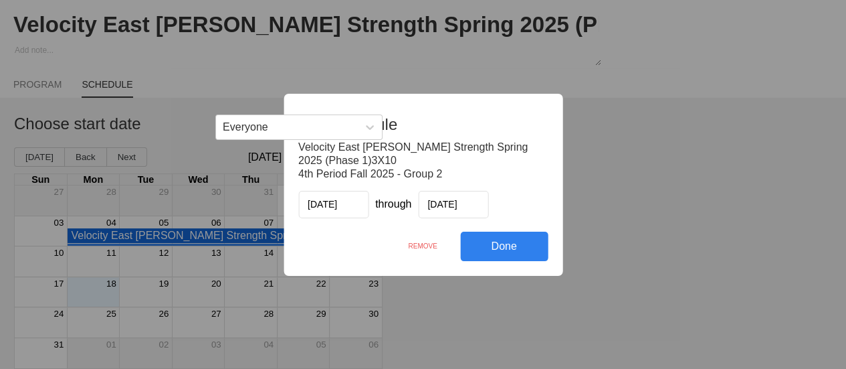
click at [428, 247] on div "REMOVE" at bounding box center [422, 245] width 75 height 29
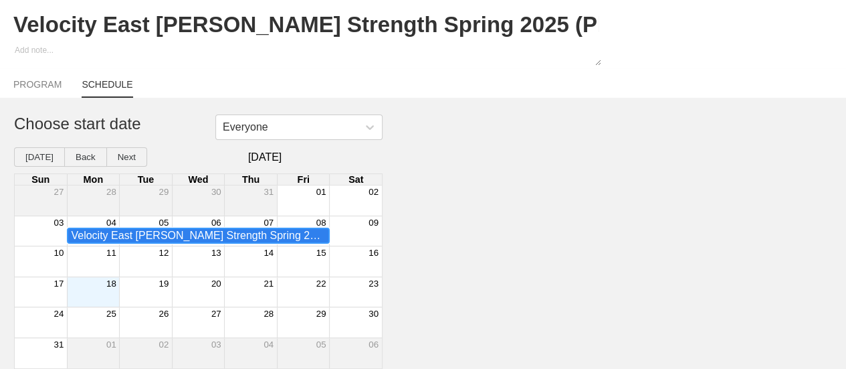
click at [219, 237] on div "Velocity East [PERSON_NAME] Strength Spring 2025 (Phase 1)3X10 - 4th Period Fal…" at bounding box center [198, 235] width 254 height 12
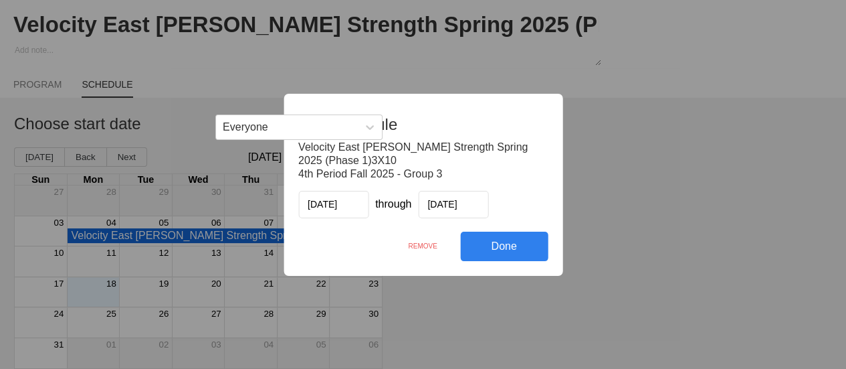
click at [423, 244] on div "REMOVE" at bounding box center [422, 245] width 75 height 29
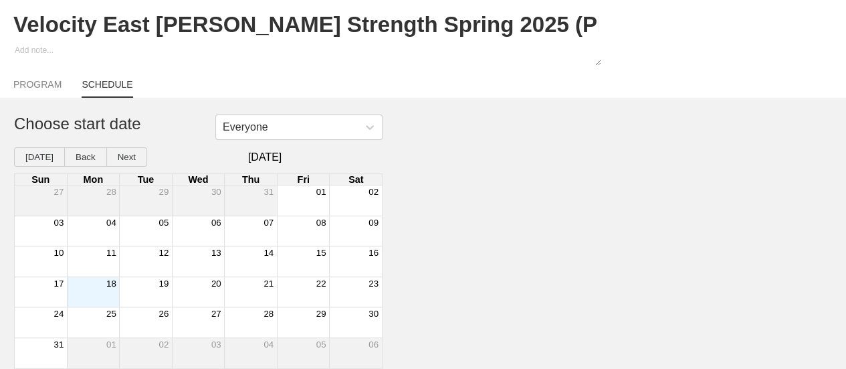
click at [100, 292] on div "Month View" at bounding box center [93, 292] width 53 height 30
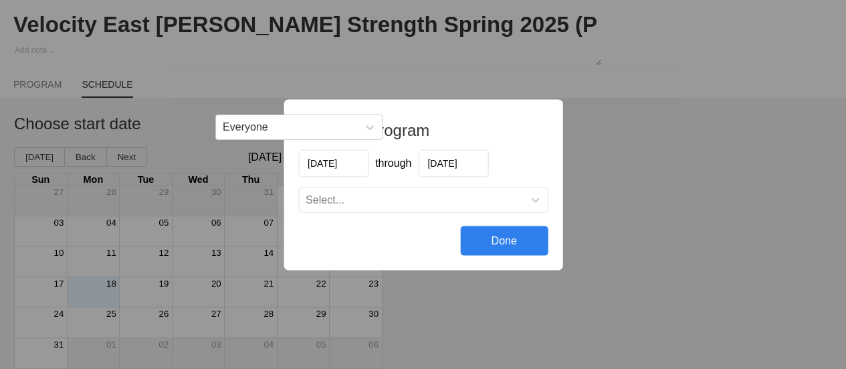
click at [454, 165] on input "[DATE]" at bounding box center [453, 162] width 70 height 27
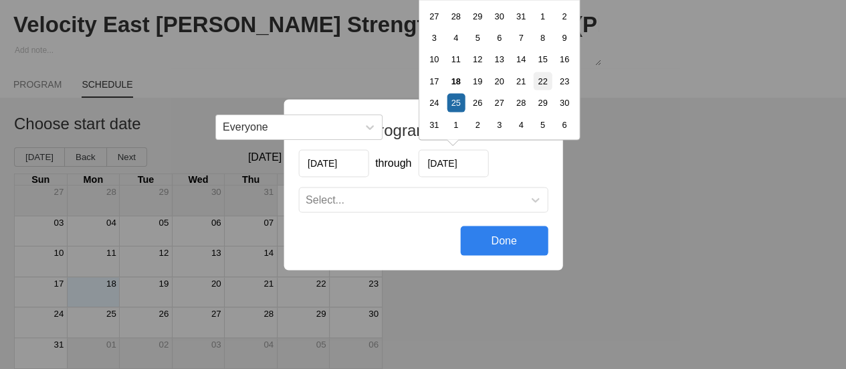
click at [539, 82] on div "22" at bounding box center [542, 81] width 18 height 18
type input "[DATE]"
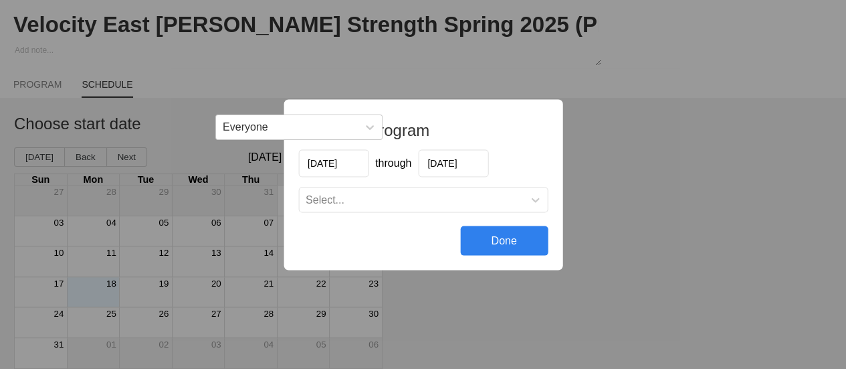
click at [361, 207] on div "Select..." at bounding box center [423, 199] width 248 height 24
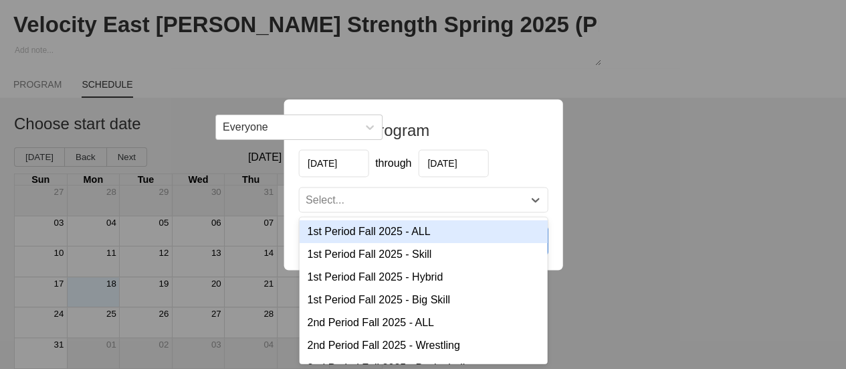
click at [361, 235] on div "1st Period Fall 2025 - ALL" at bounding box center [423, 230] width 248 height 23
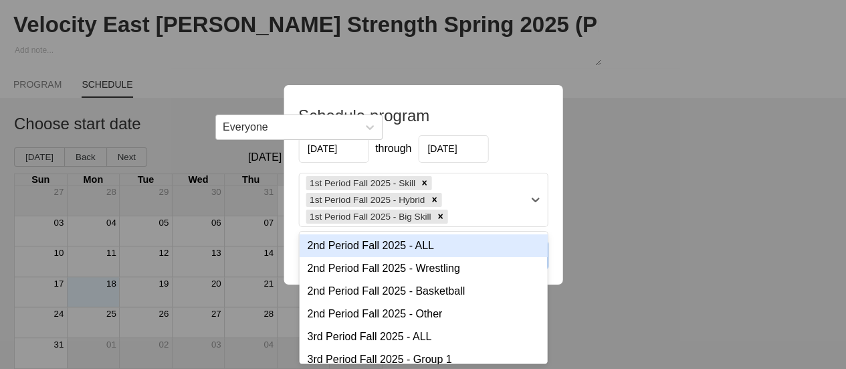
click at [476, 215] on div "1st Period Fall 2025 - Skill 1st Period Fall 2025 - Hybrid 1st Period Fall 2025…" at bounding box center [411, 199] width 224 height 53
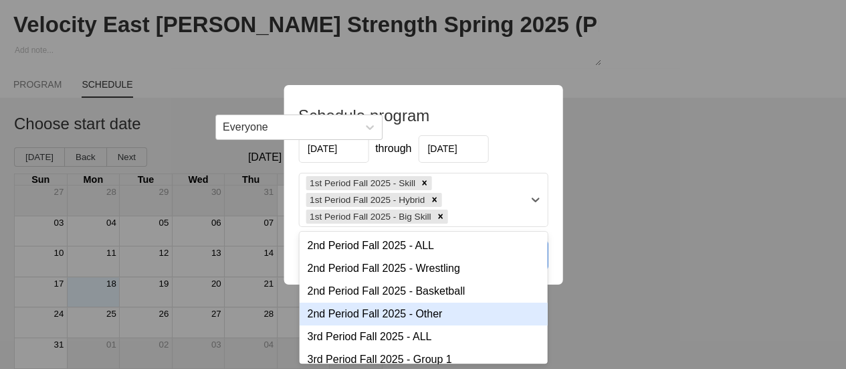
click at [434, 314] on div "2nd Period Fall 2025 - Other" at bounding box center [423, 313] width 248 height 23
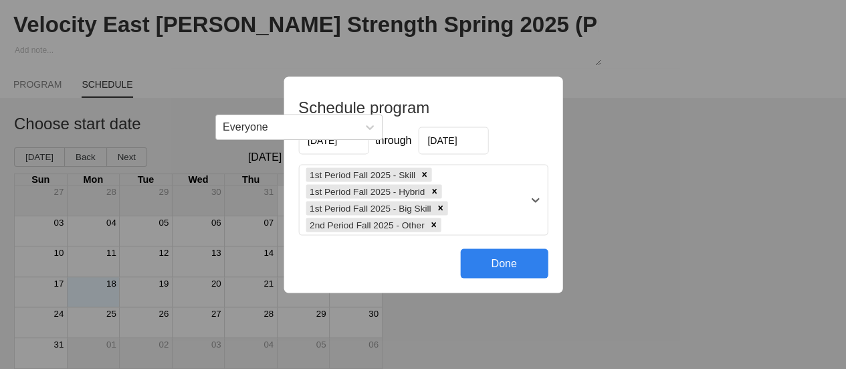
click at [474, 216] on div "1st Period Fall 2025 - Skill 1st Period Fall 2025 - Hybrid 1st Period Fall 2025…" at bounding box center [411, 200] width 224 height 70
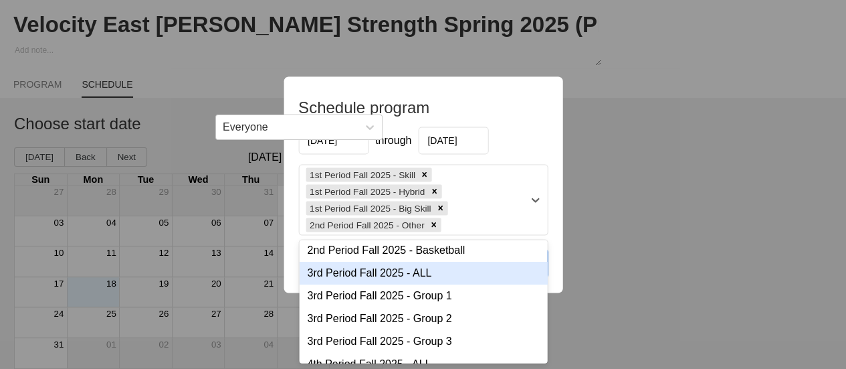
scroll to position [67, 0]
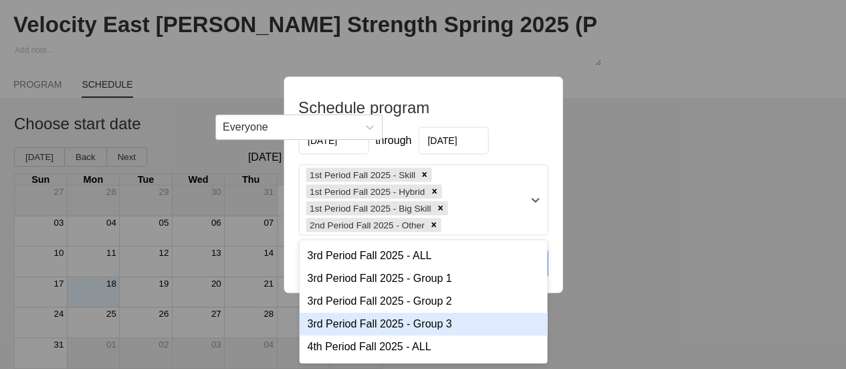
click at [401, 320] on div "3rd Period Fall 2025 - Group 3" at bounding box center [423, 323] width 248 height 23
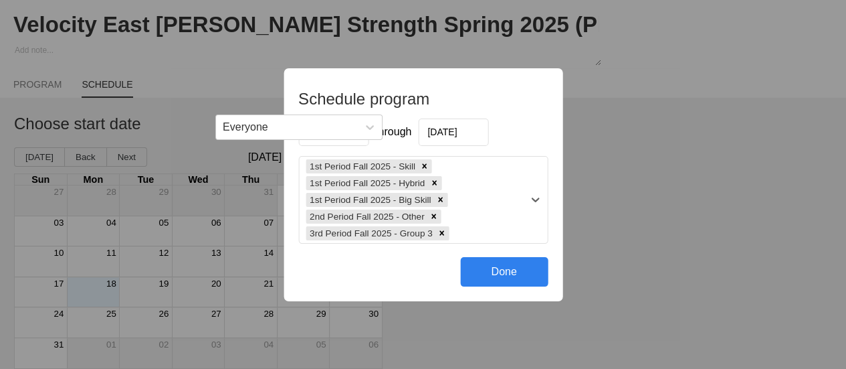
click at [506, 275] on div "Done" at bounding box center [504, 271] width 88 height 29
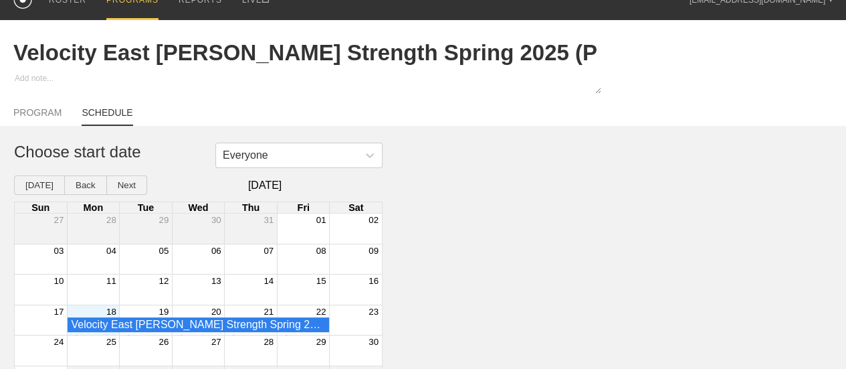
scroll to position [0, 0]
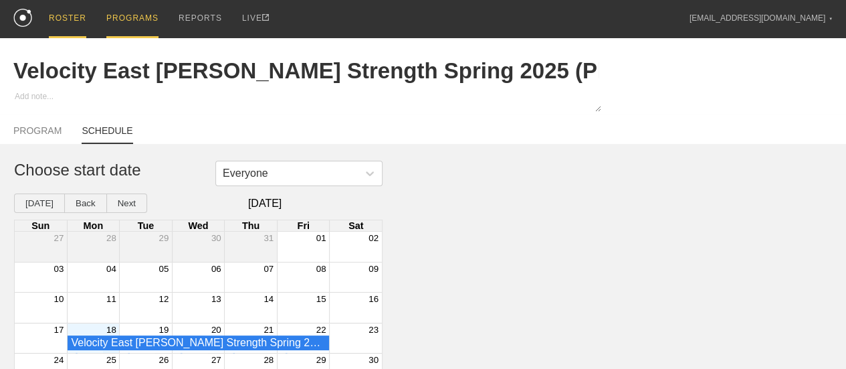
click at [70, 23] on div "ROSTER" at bounding box center [67, 19] width 37 height 38
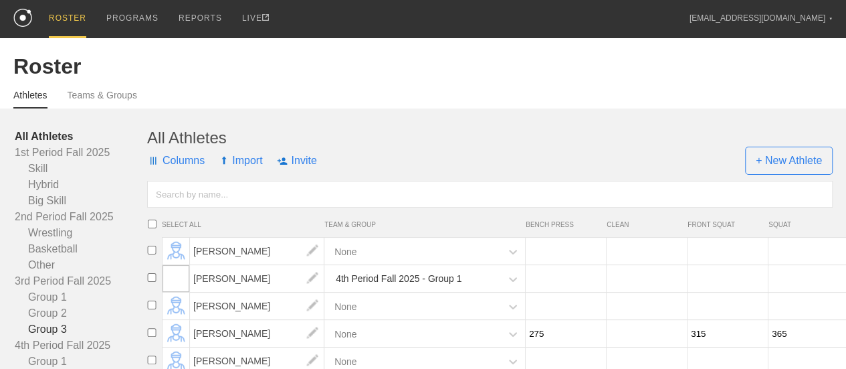
click at [62, 337] on link "Group 3" at bounding box center [81, 329] width 132 height 16
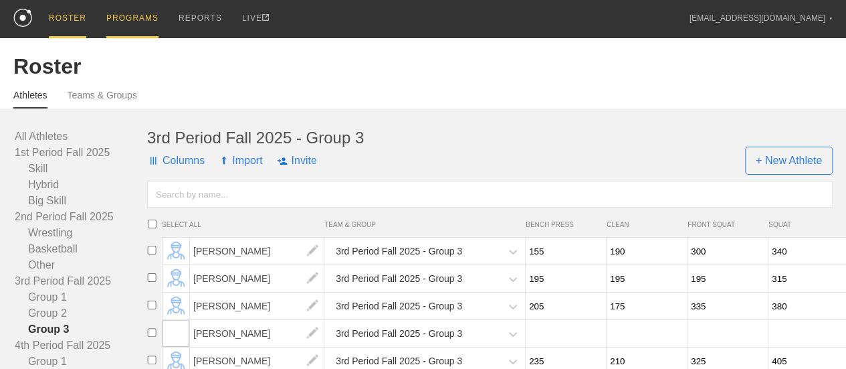
click at [129, 19] on div "PROGRAMS" at bounding box center [132, 19] width 52 height 38
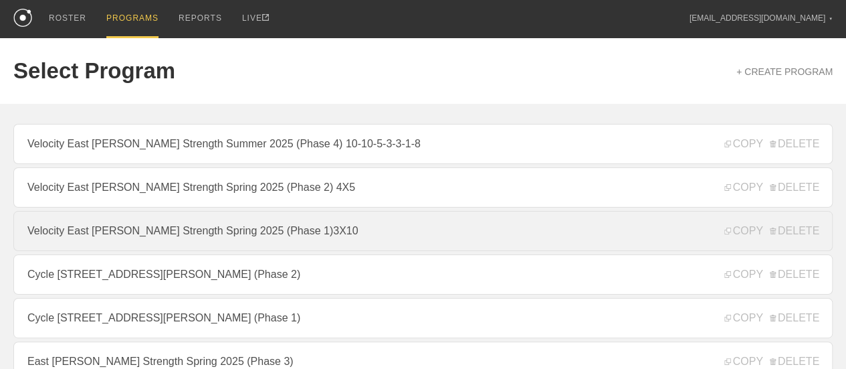
click at [335, 241] on link "Velocity East [PERSON_NAME] Strength Spring 2025 (Phase 1)3X10" at bounding box center [422, 231] width 819 height 40
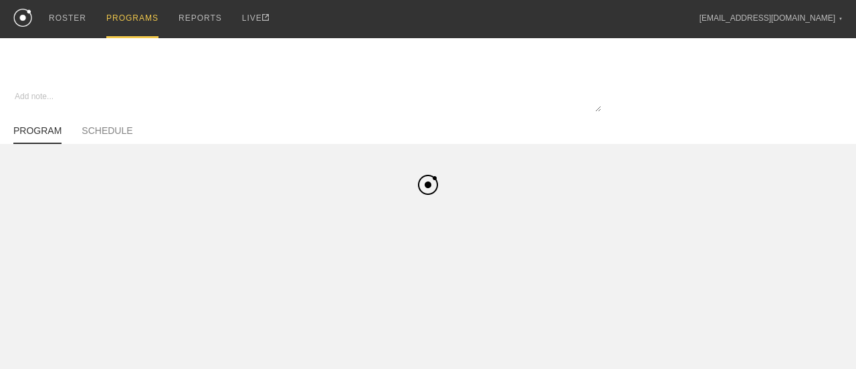
type textarea "x"
type input "Velocity East [PERSON_NAME] Strength Spring 2025 (Phase 1)3X10"
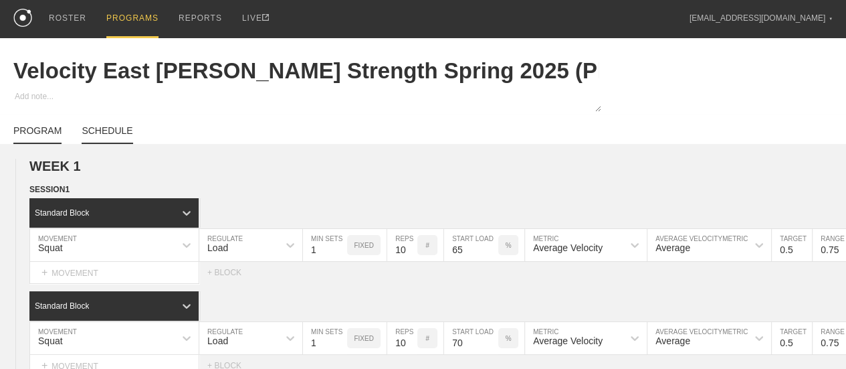
click at [104, 141] on link "SCHEDULE" at bounding box center [107, 134] width 51 height 19
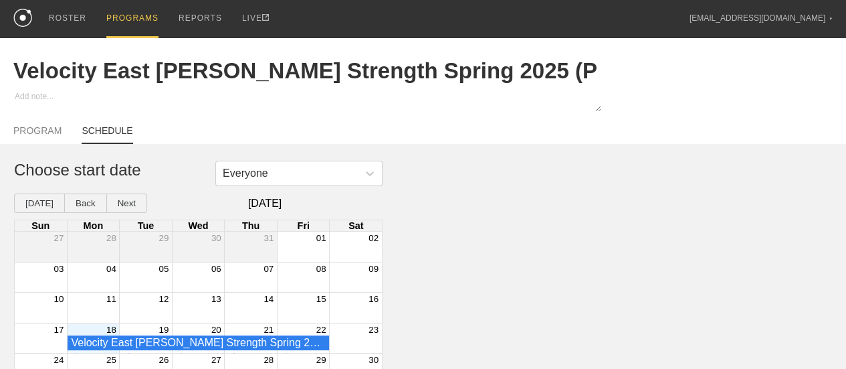
type textarea "x"
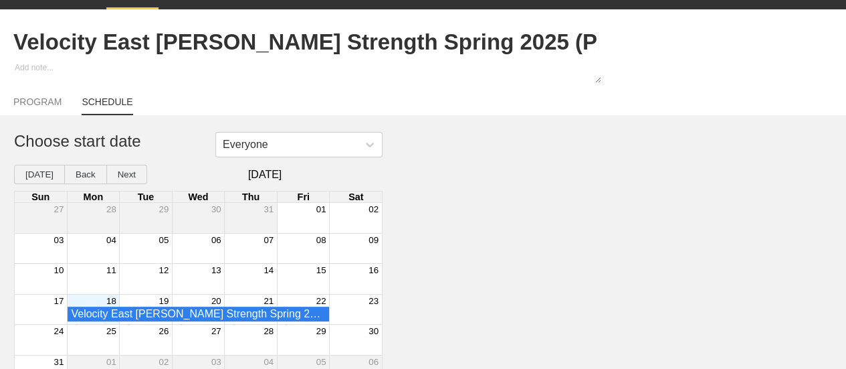
scroll to position [56, 0]
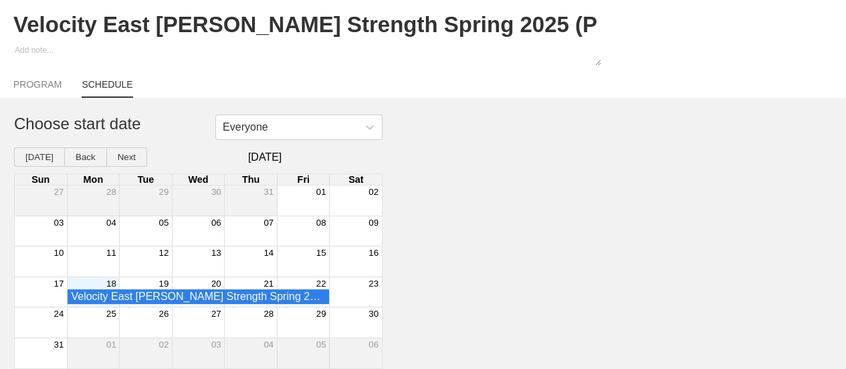
click at [102, 282] on div "18" at bounding box center [93, 283] width 52 height 12
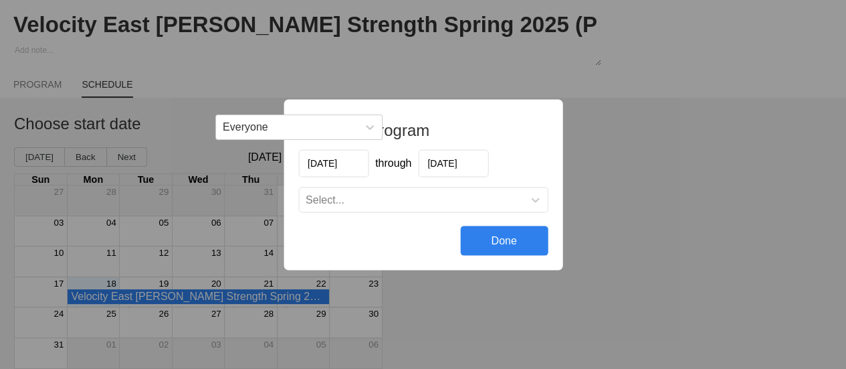
click at [445, 168] on input "[DATE]" at bounding box center [453, 162] width 70 height 27
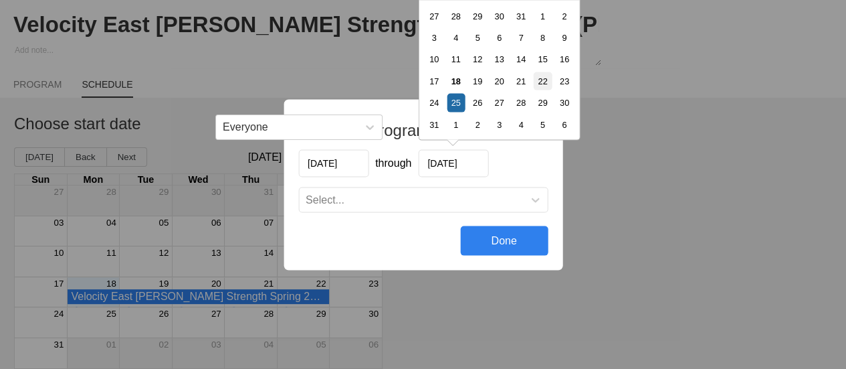
click at [534, 82] on div "22" at bounding box center [542, 81] width 18 height 18
type input "[DATE]"
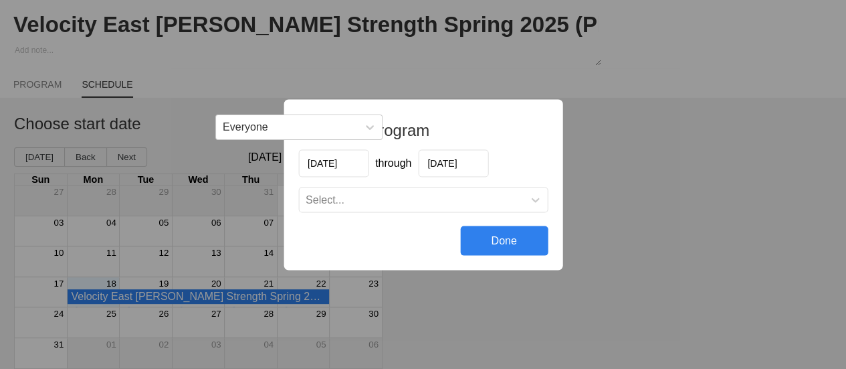
click at [368, 203] on div "Select..." at bounding box center [411, 199] width 224 height 13
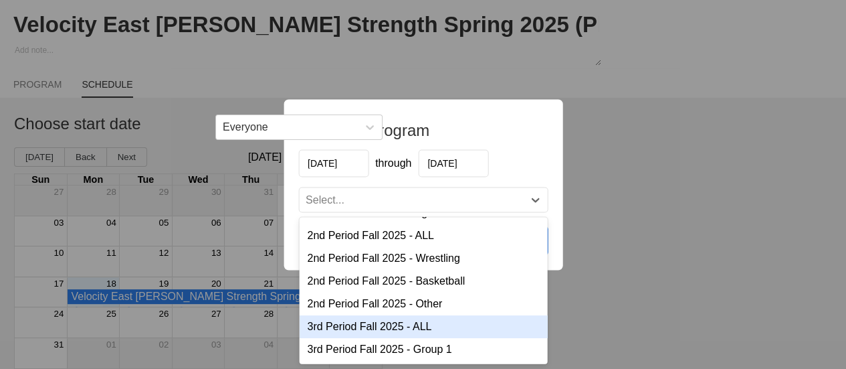
scroll to position [67, 0]
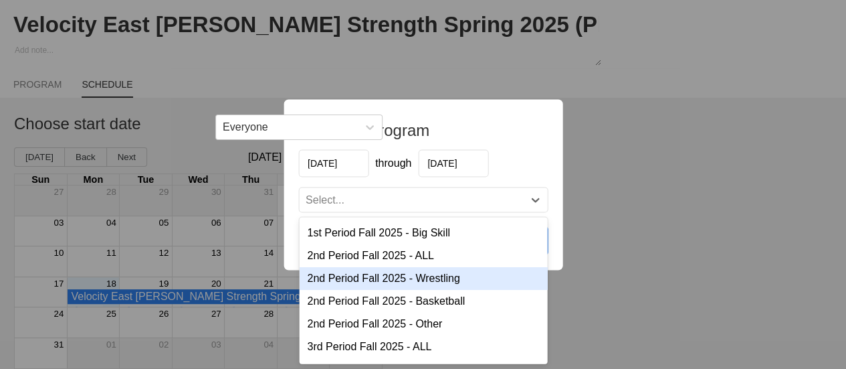
click at [380, 280] on div "2nd Period Fall 2025 - Wrestling" at bounding box center [423, 277] width 248 height 23
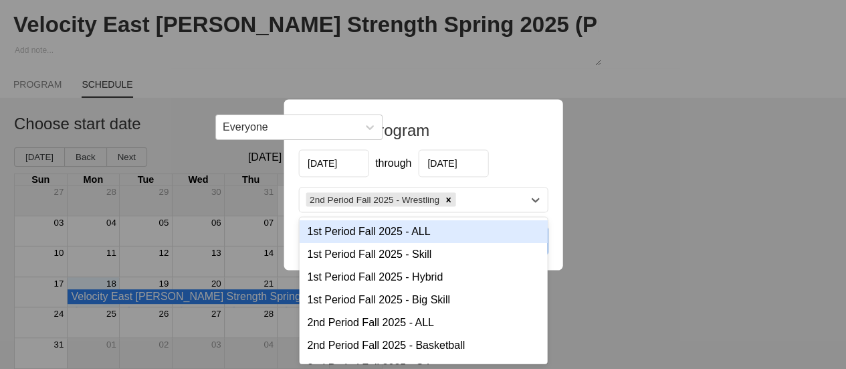
click at [462, 202] on div "2nd Period Fall 2025 - Wrestling" at bounding box center [411, 199] width 224 height 19
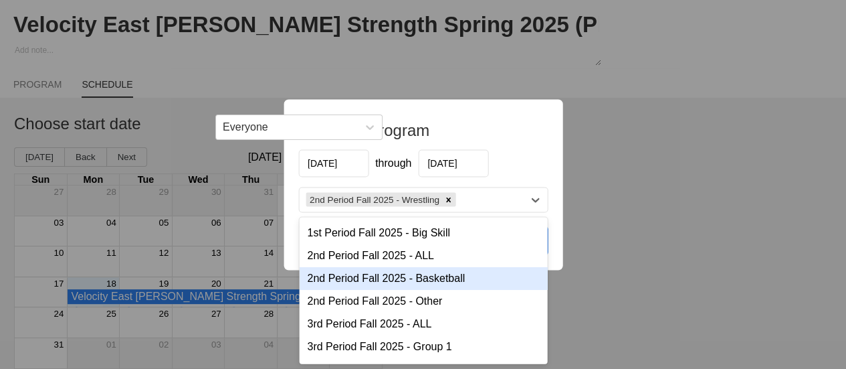
click at [368, 275] on div "2nd Period Fall 2025 - Basketball" at bounding box center [423, 277] width 248 height 23
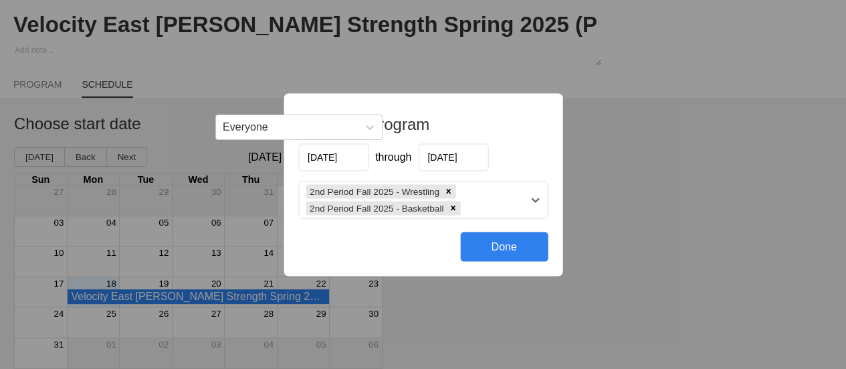
click at [471, 207] on div "2nd Period Fall 2025 - Wrestling 2nd Period Fall 2025 - Basketball" at bounding box center [411, 199] width 224 height 36
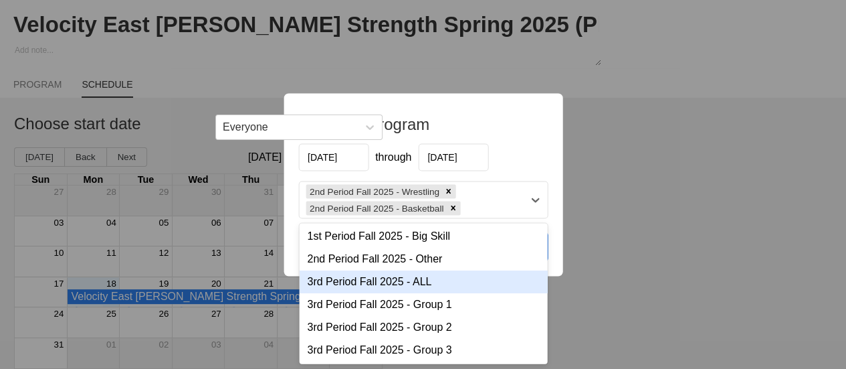
scroll to position [134, 0]
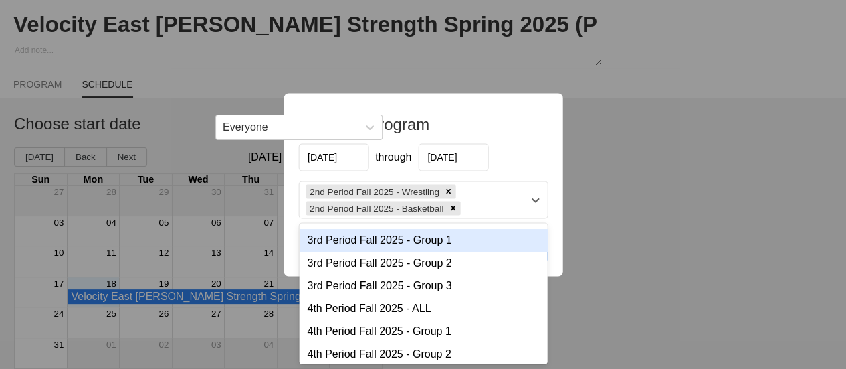
click at [399, 244] on div "3rd Period Fall 2025 - Group 1" at bounding box center [423, 239] width 248 height 23
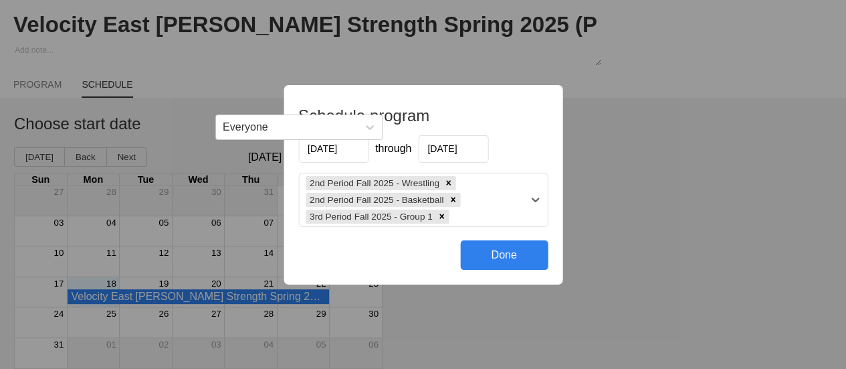
click at [475, 212] on div "2nd Period Fall 2025 - Wrestling 2nd Period Fall 2025 - Basketball 3rd Period F…" at bounding box center [411, 199] width 224 height 53
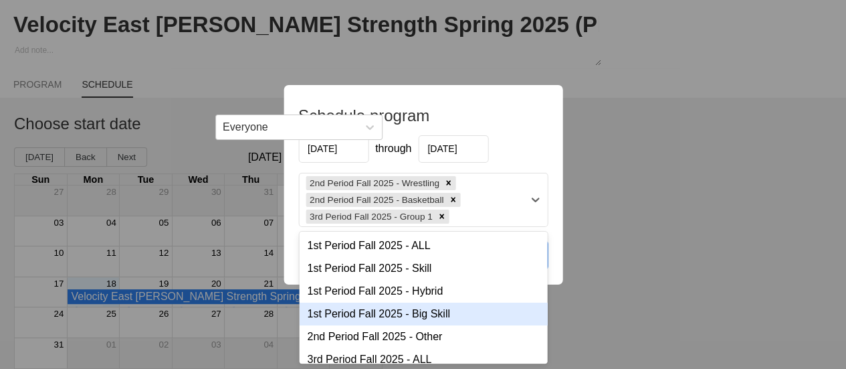
scroll to position [67, 0]
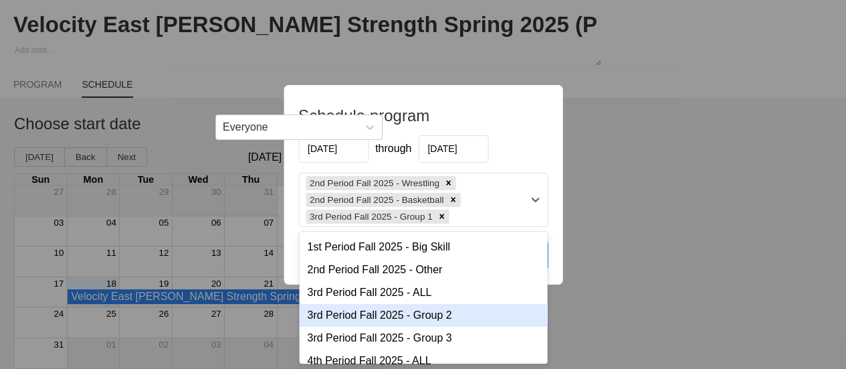
click at [374, 318] on div "3rd Period Fall 2025 - Group 2" at bounding box center [423, 315] width 248 height 23
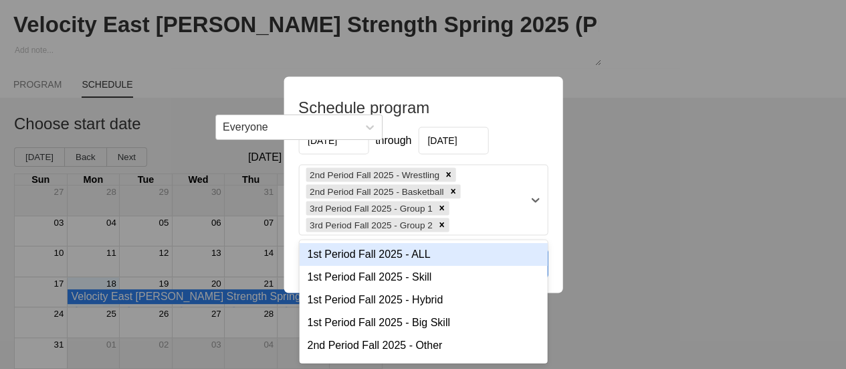
click at [480, 221] on div "2nd Period Fall 2025 - Wrestling 2nd Period Fall 2025 - Basketball 3rd Period F…" at bounding box center [411, 200] width 224 height 70
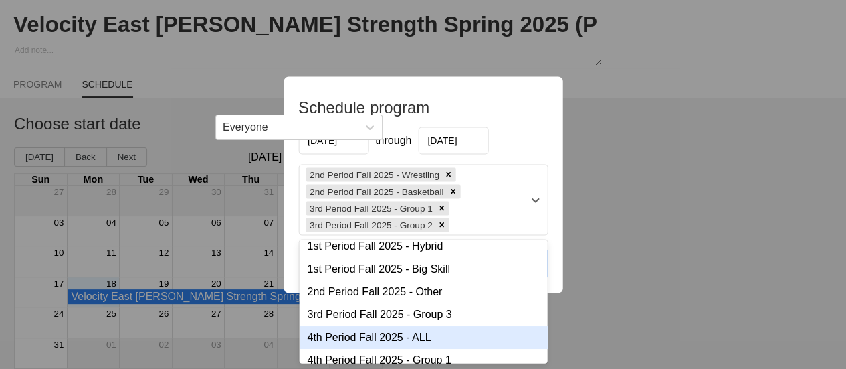
scroll to position [114, 0]
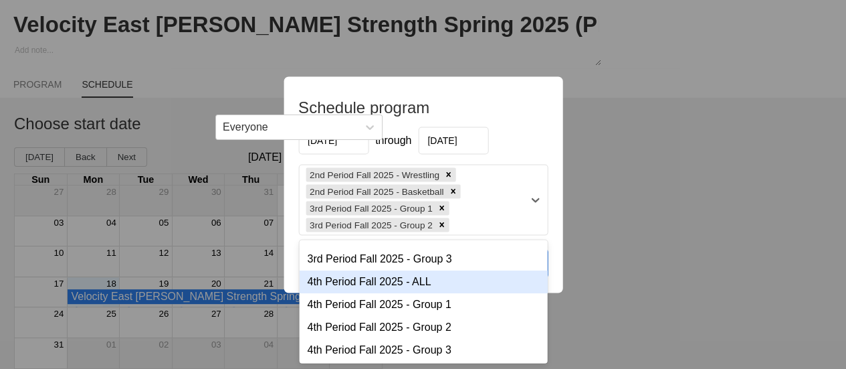
click at [381, 287] on div "4th Period Fall 2025 - ALL" at bounding box center [423, 281] width 248 height 23
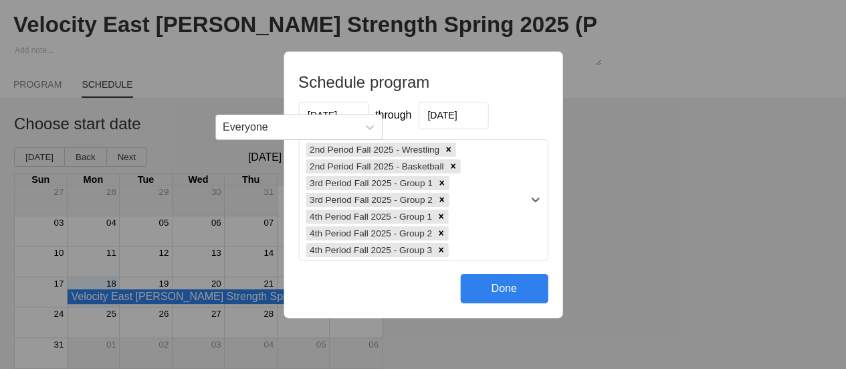
click at [491, 288] on div "Done" at bounding box center [504, 288] width 88 height 29
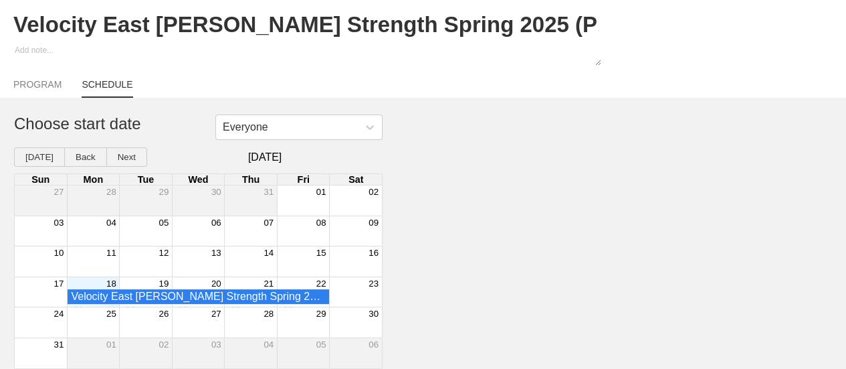
scroll to position [0, 0]
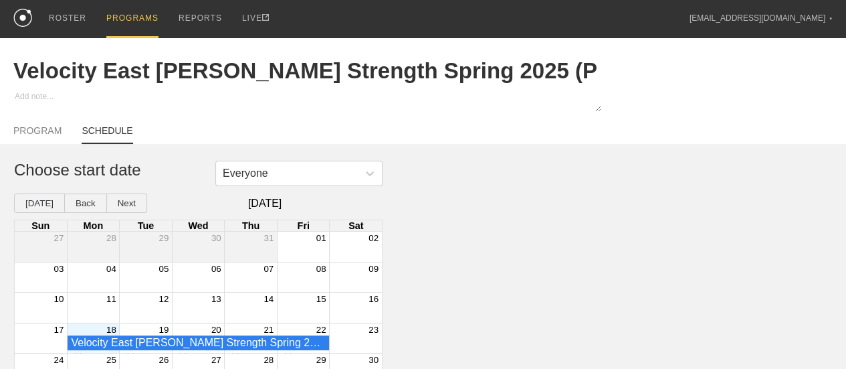
click at [126, 25] on div "PROGRAMS" at bounding box center [132, 19] width 52 height 38
